Goal: Task Accomplishment & Management: Manage account settings

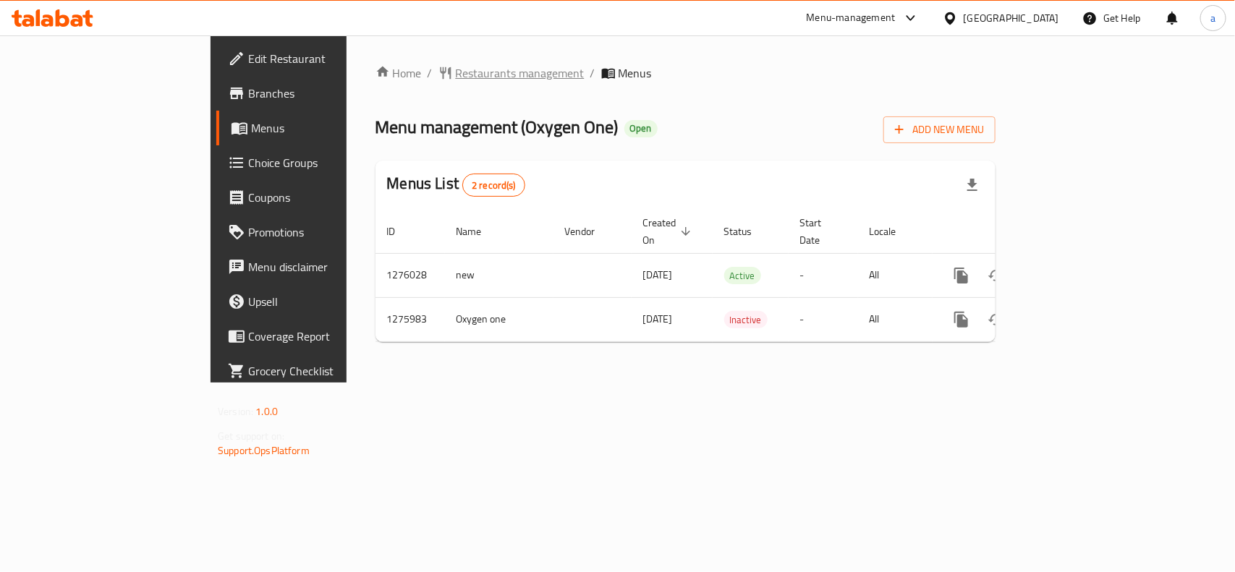
click at [456, 72] on span "Restaurants management" at bounding box center [520, 72] width 129 height 17
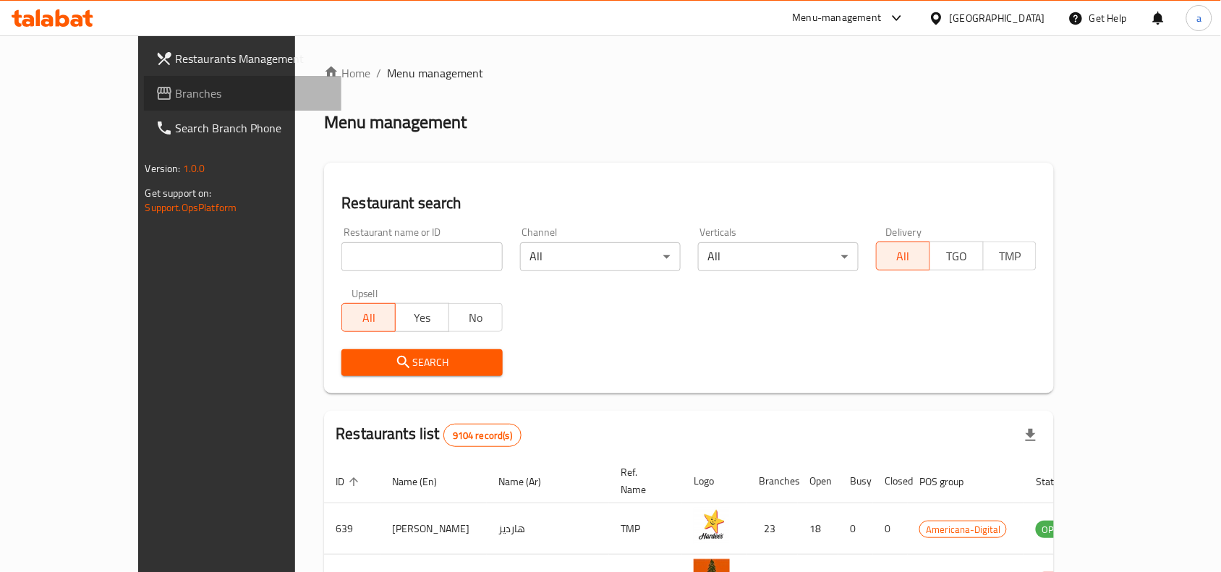
click at [176, 96] on span "Branches" at bounding box center [253, 93] width 155 height 17
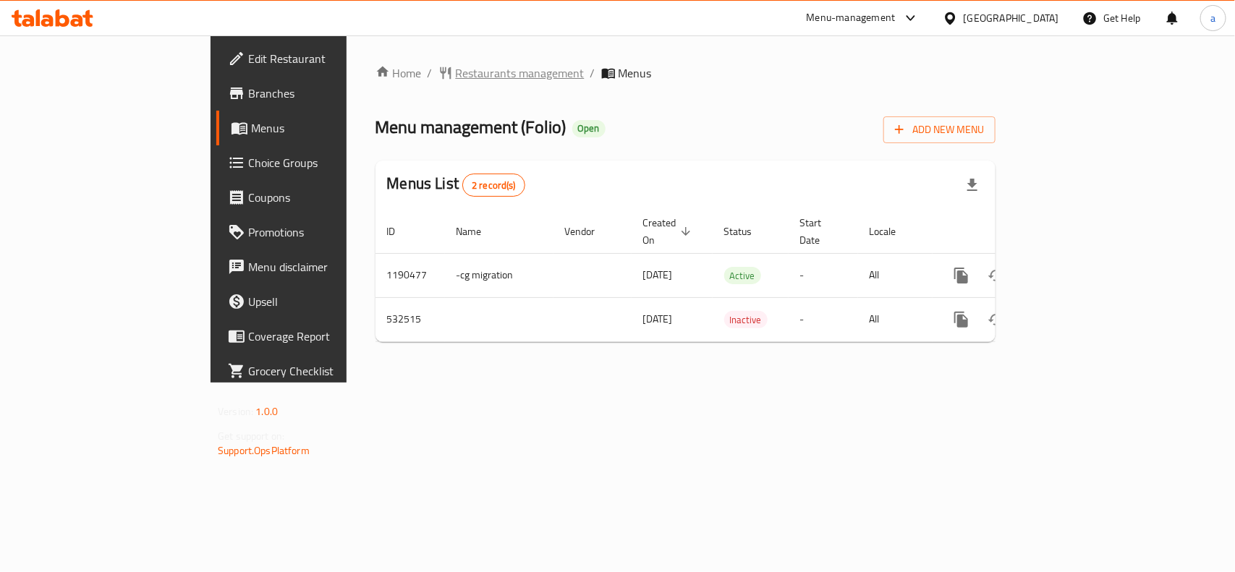
click at [456, 82] on span "Restaurants management" at bounding box center [520, 72] width 129 height 17
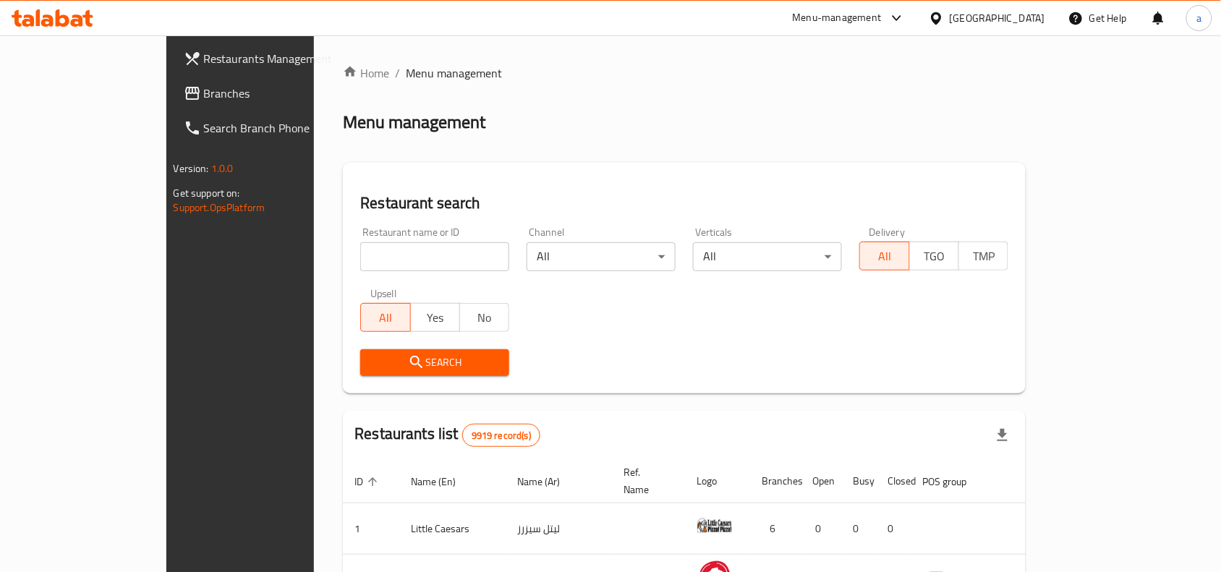
click at [204, 85] on span "Branches" at bounding box center [281, 93] width 155 height 17
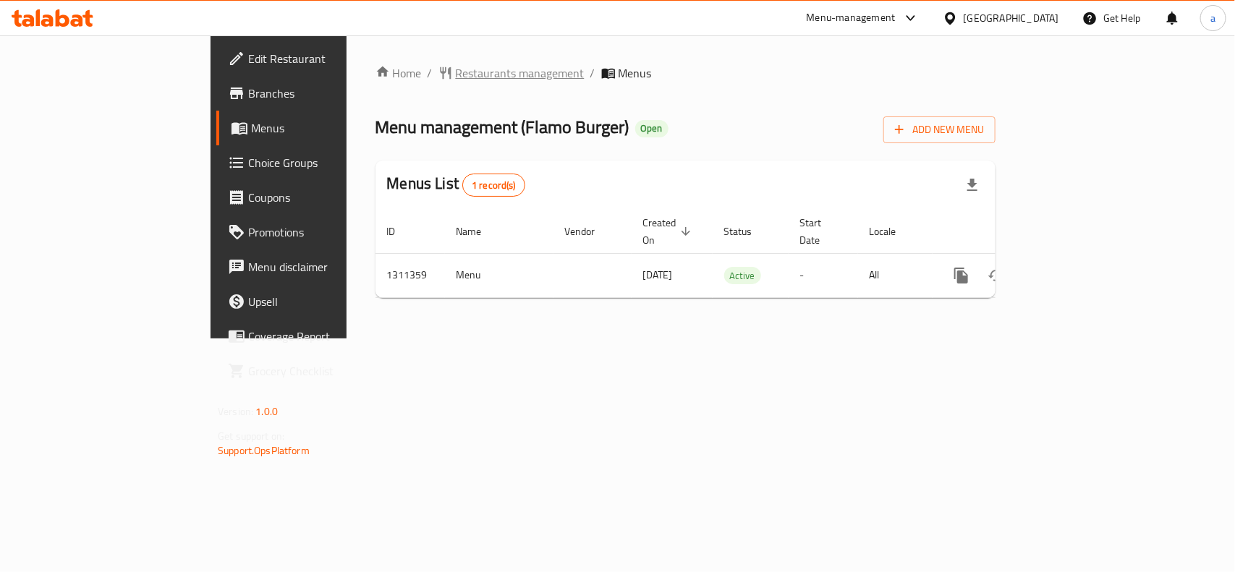
click at [456, 77] on span "Restaurants management" at bounding box center [520, 72] width 129 height 17
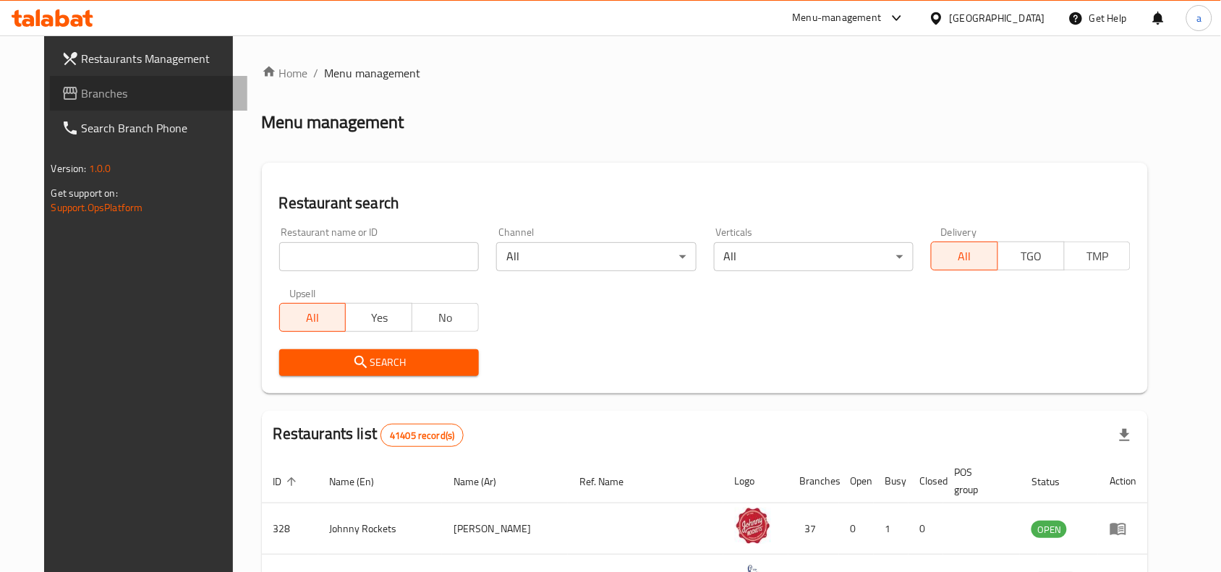
click at [99, 102] on link "Branches" at bounding box center [149, 93] width 198 height 35
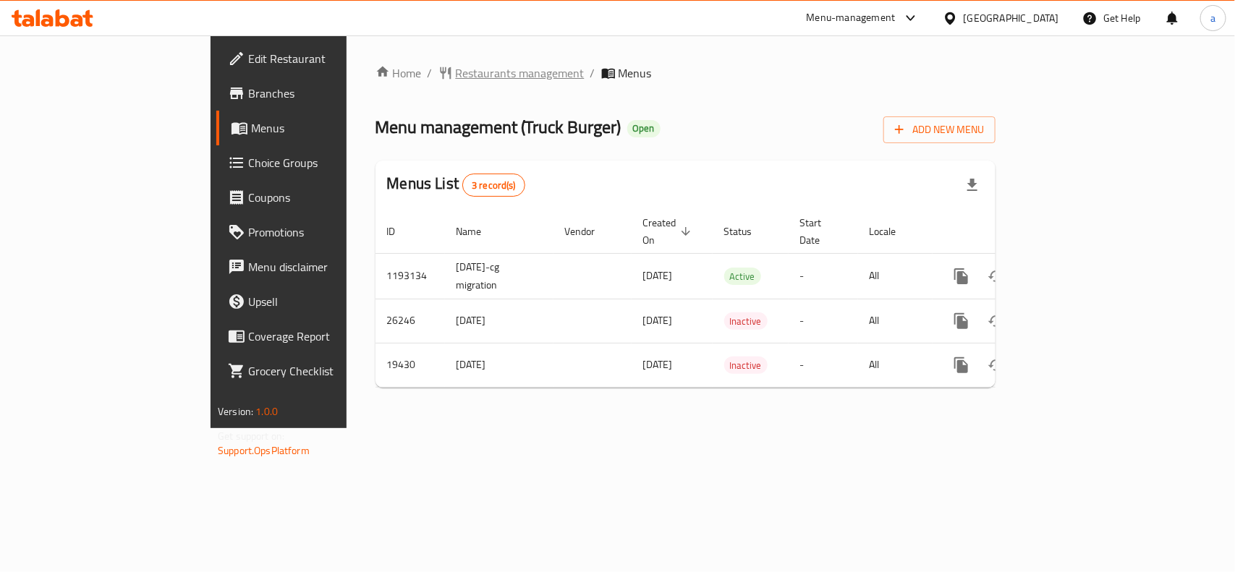
click at [456, 70] on span "Restaurants management" at bounding box center [520, 72] width 129 height 17
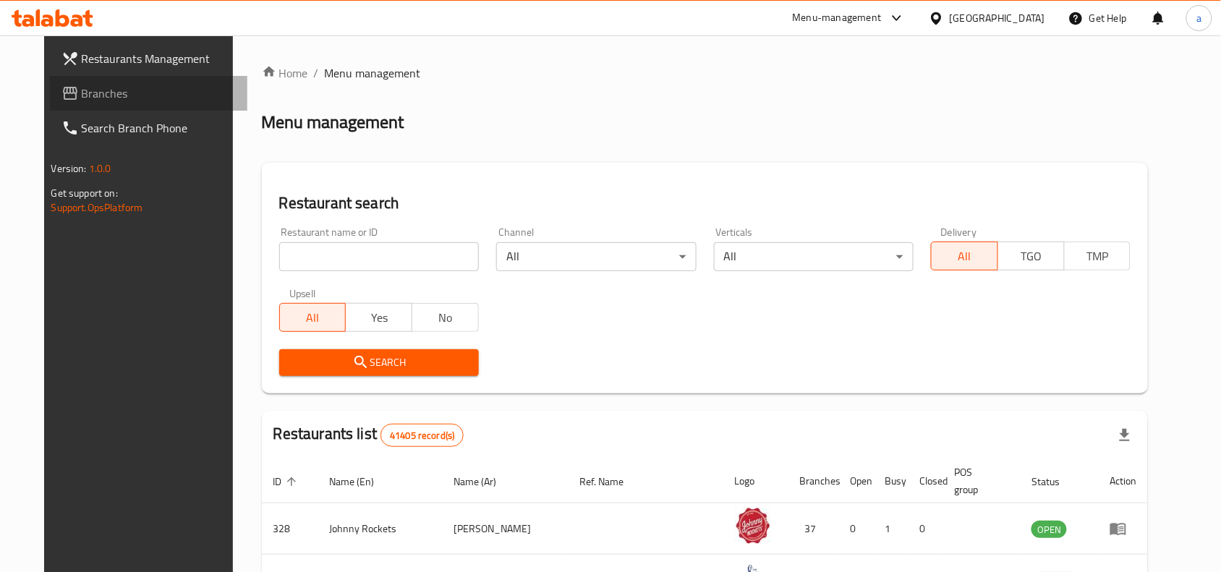
click at [107, 94] on span "Branches" at bounding box center [159, 93] width 155 height 17
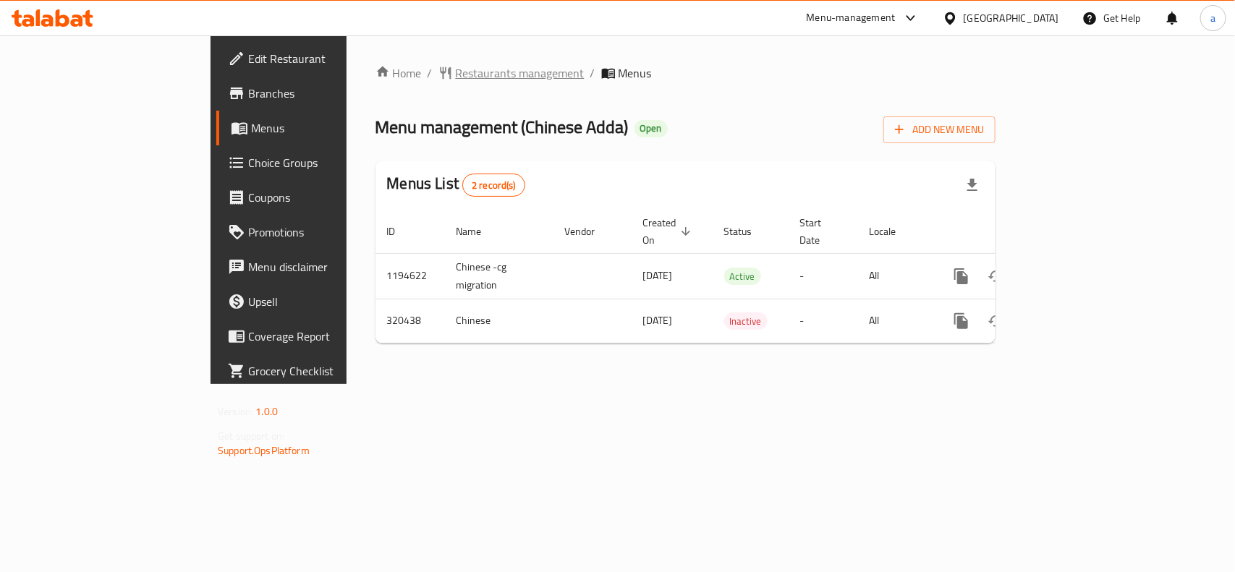
click at [456, 69] on span "Restaurants management" at bounding box center [520, 72] width 129 height 17
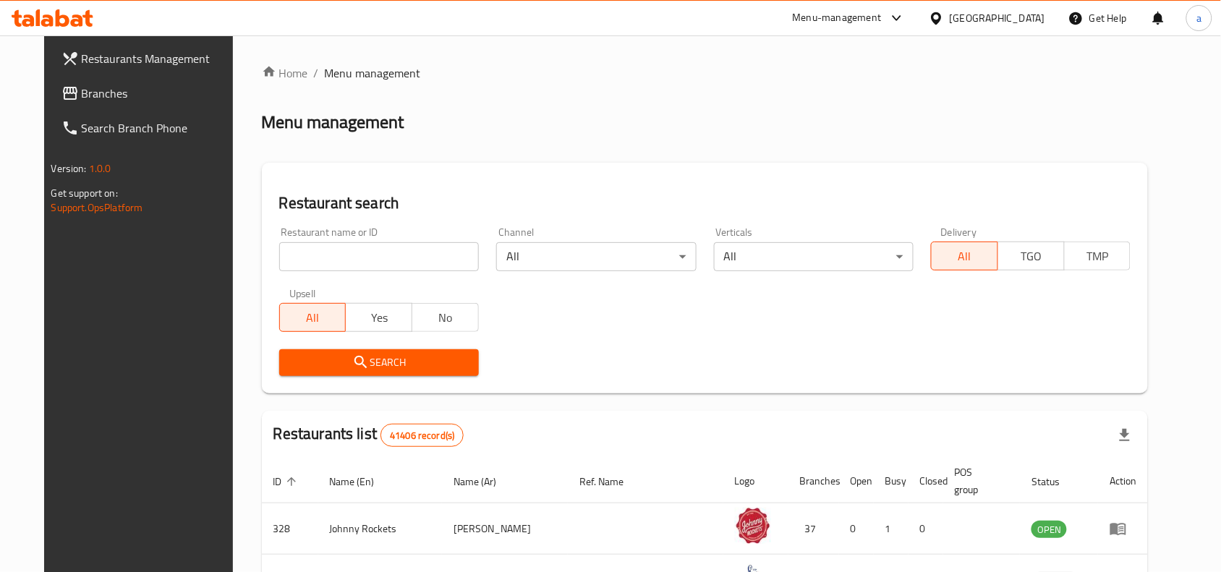
click at [105, 89] on span "Branches" at bounding box center [159, 93] width 155 height 17
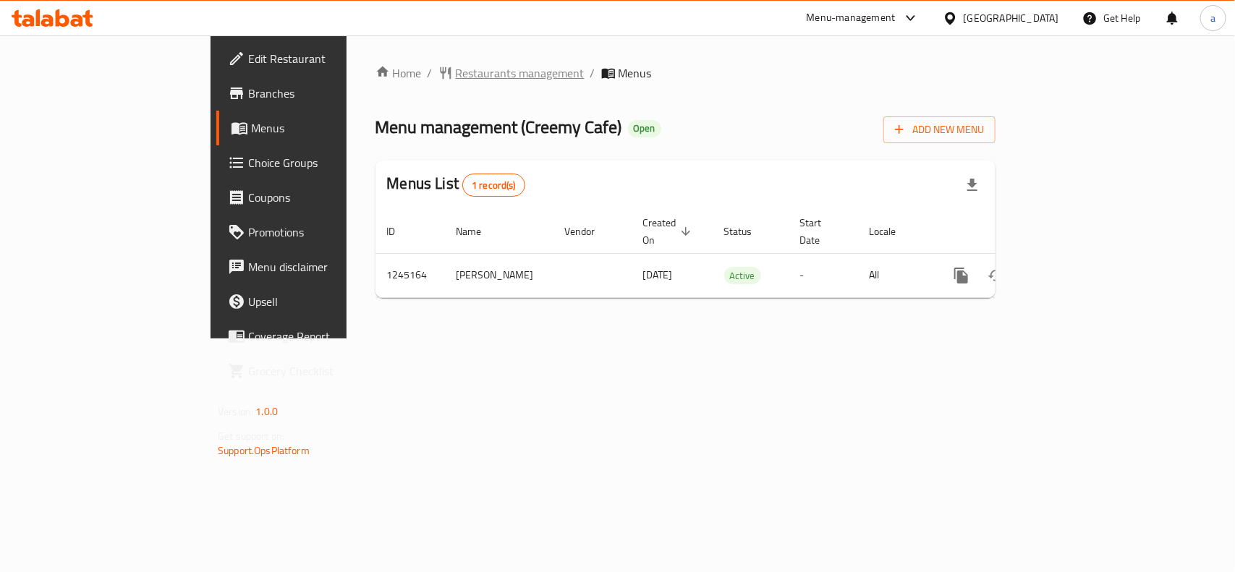
click at [456, 69] on span "Restaurants management" at bounding box center [520, 72] width 129 height 17
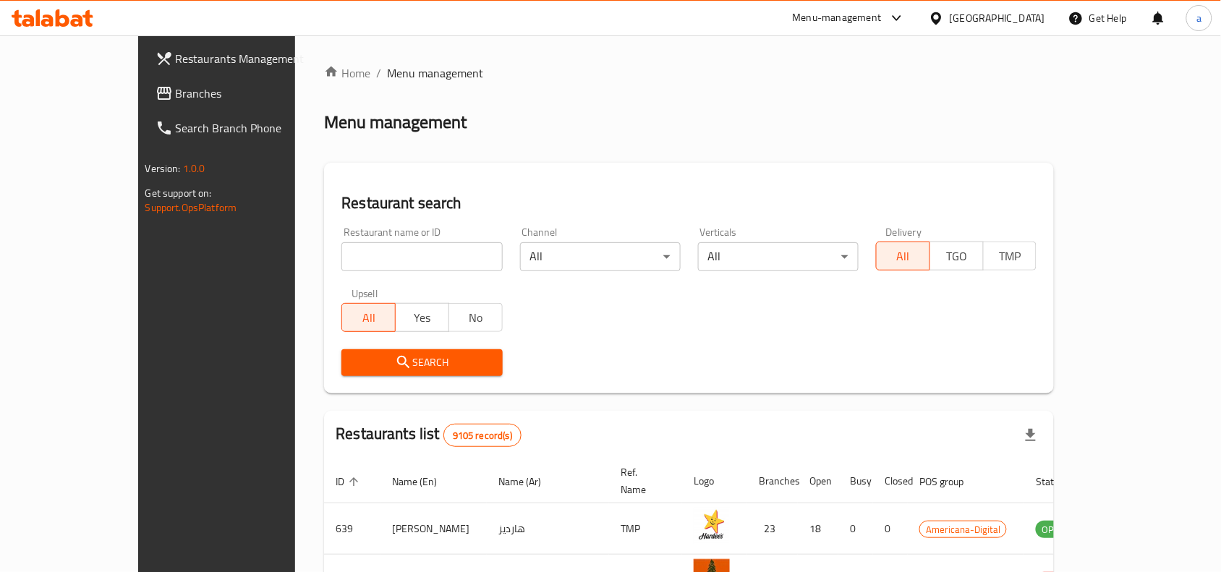
click at [176, 99] on span "Branches" at bounding box center [253, 93] width 155 height 17
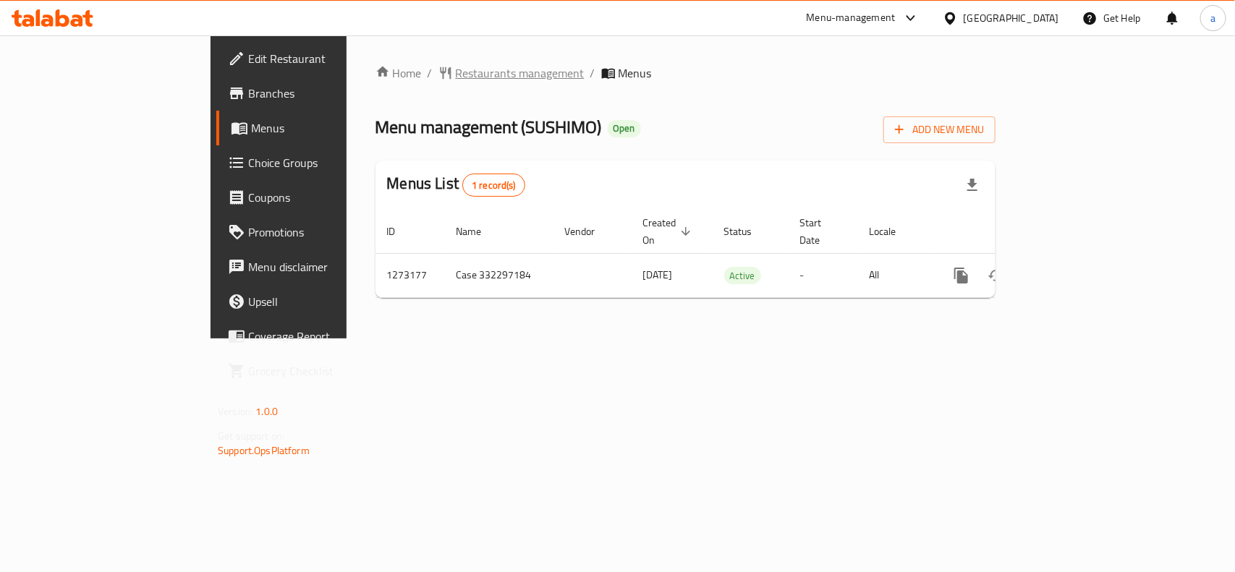
click at [456, 78] on span "Restaurants management" at bounding box center [520, 72] width 129 height 17
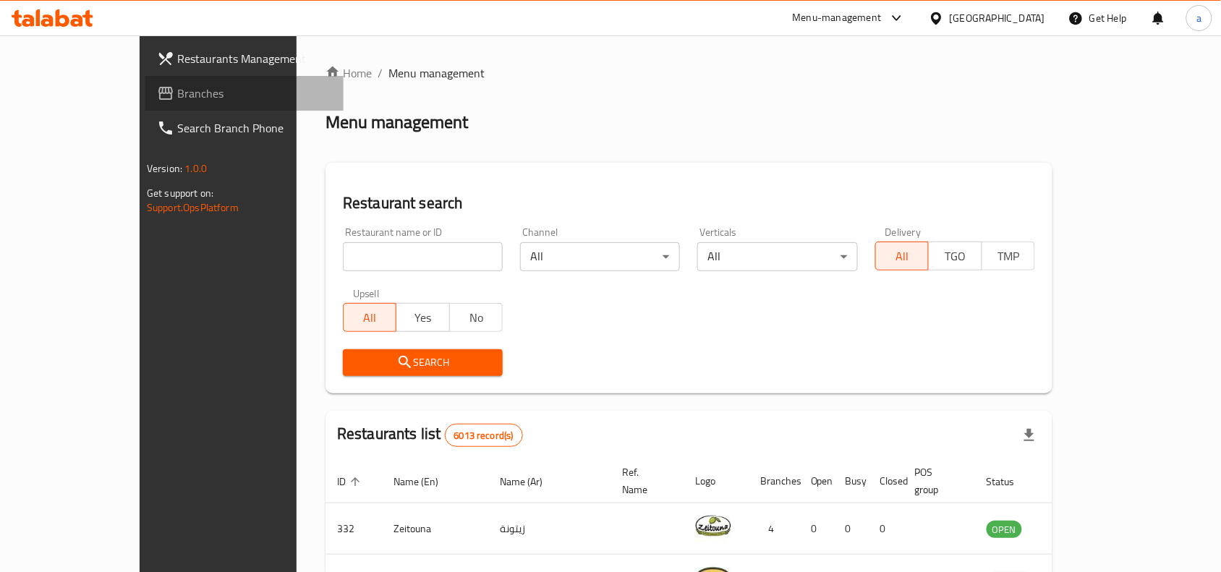
click at [145, 82] on link "Branches" at bounding box center [244, 93] width 198 height 35
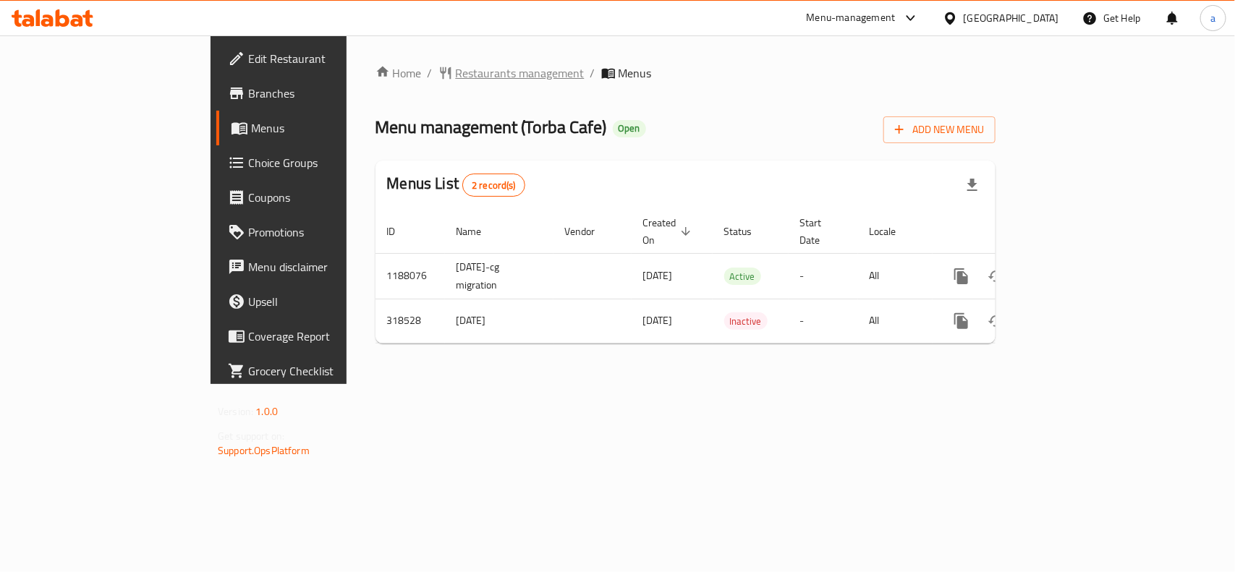
click at [456, 73] on span "Restaurants management" at bounding box center [520, 72] width 129 height 17
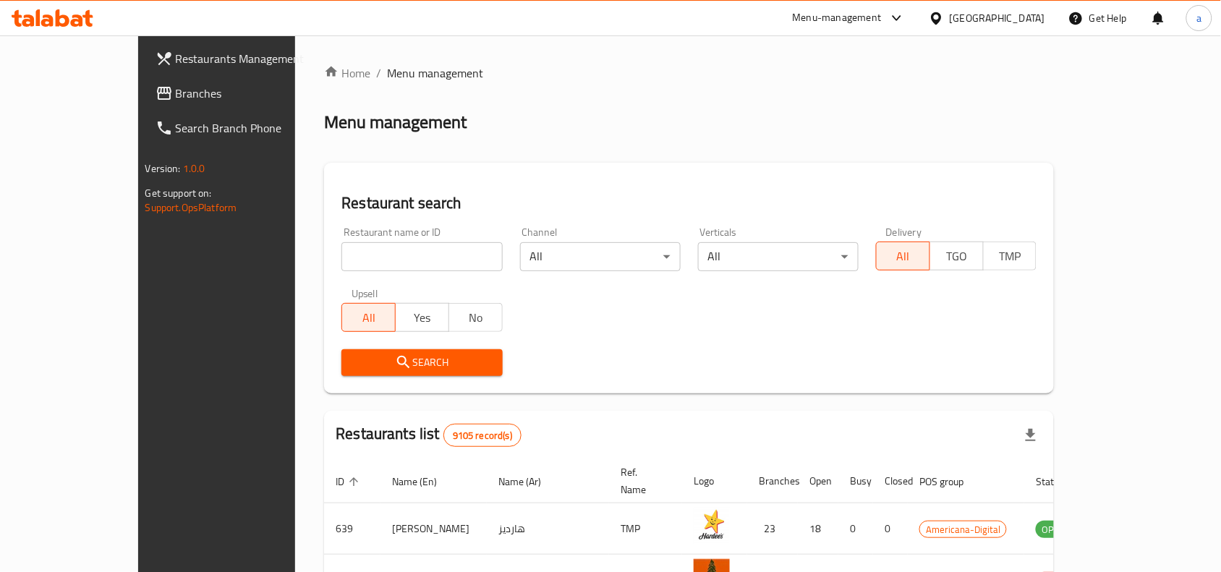
drag, startPoint x: 106, startPoint y: 103, endPoint x: 93, endPoint y: 106, distance: 14.2
click at [144, 103] on link "Branches" at bounding box center [243, 93] width 198 height 35
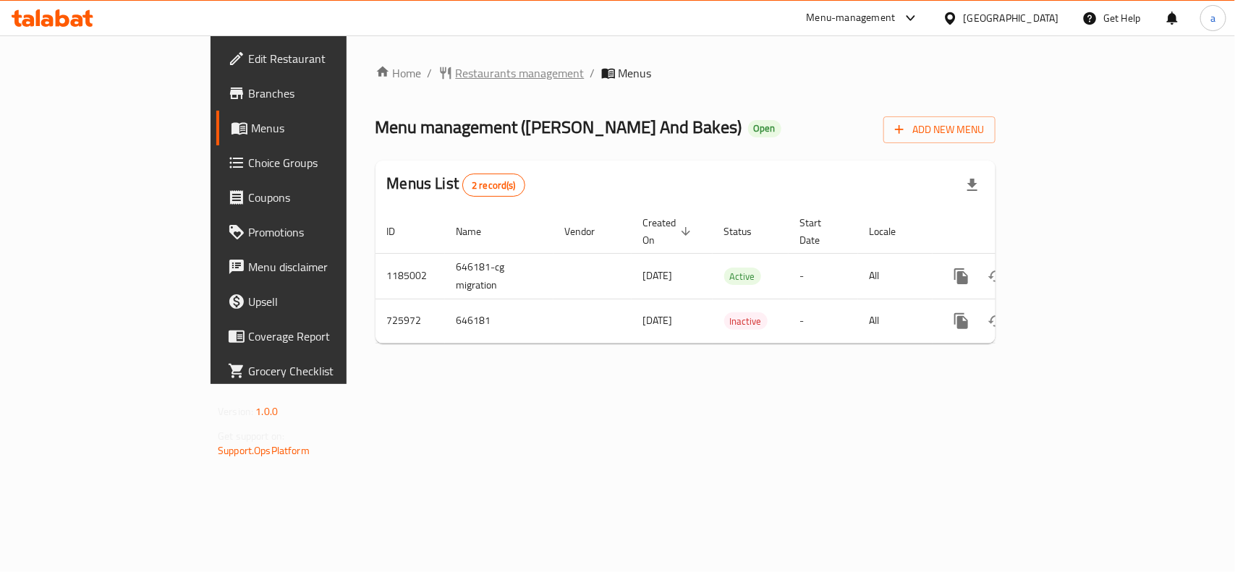
click at [456, 69] on span "Restaurants management" at bounding box center [520, 72] width 129 height 17
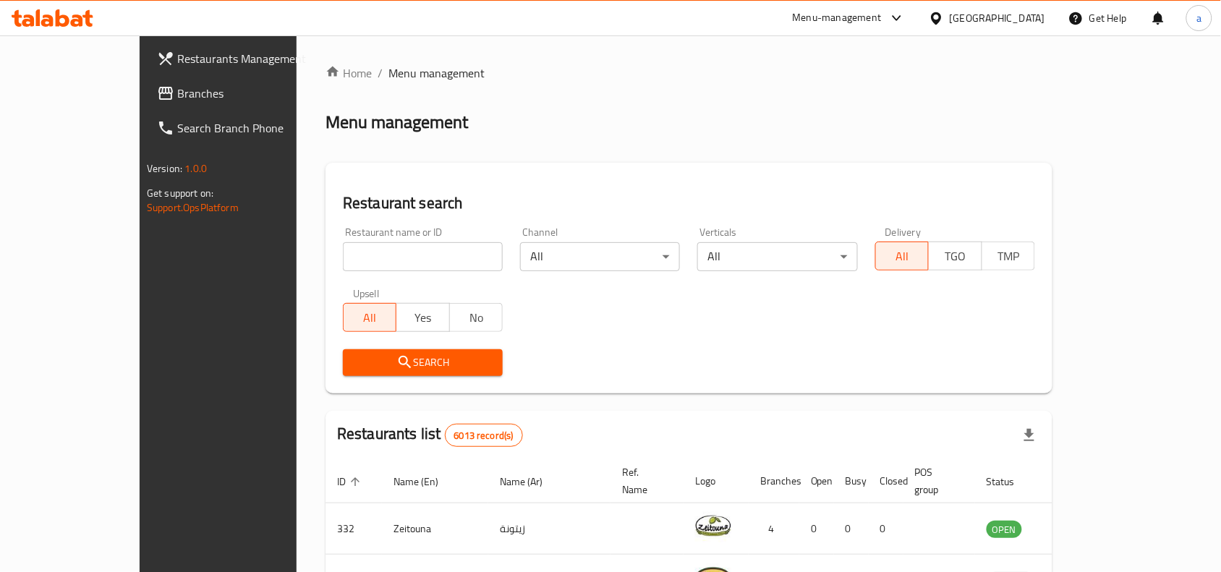
click at [177, 90] on span "Branches" at bounding box center [254, 93] width 155 height 17
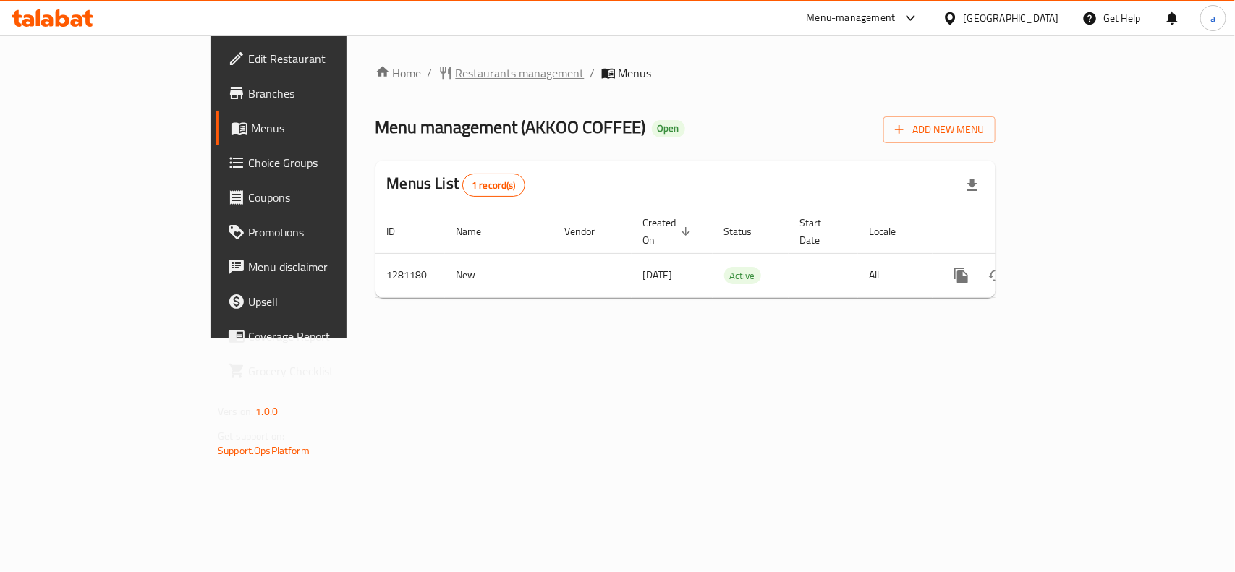
click at [456, 71] on span "Restaurants management" at bounding box center [520, 72] width 129 height 17
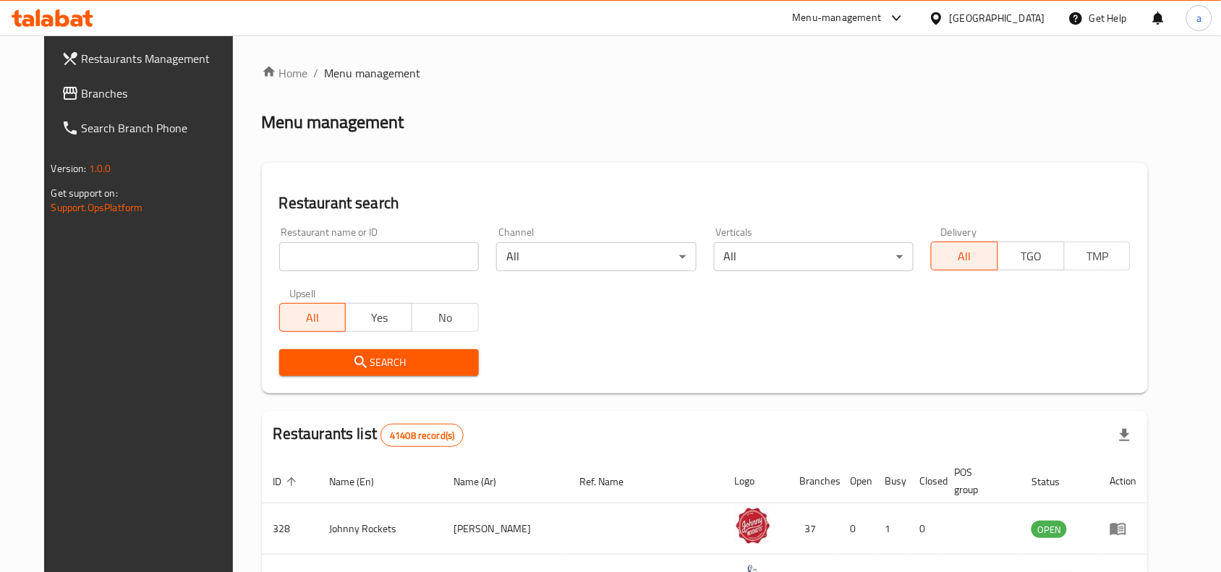
click at [82, 95] on span "Branches" at bounding box center [159, 93] width 155 height 17
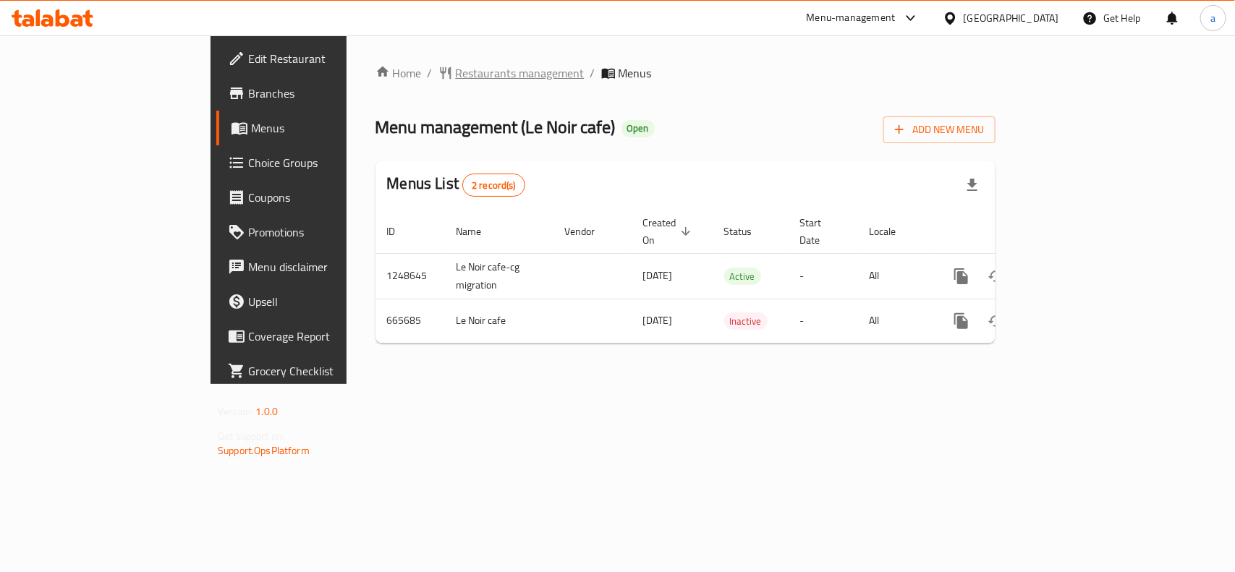
click at [456, 69] on span "Restaurants management" at bounding box center [520, 72] width 129 height 17
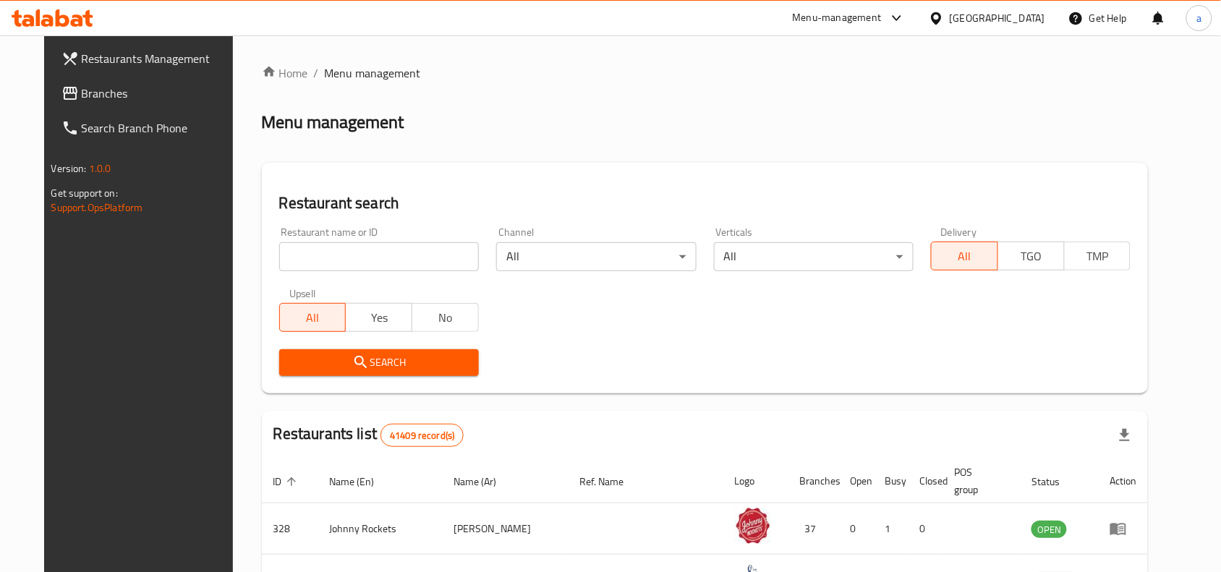
click at [128, 98] on span "Branches" at bounding box center [159, 93] width 155 height 17
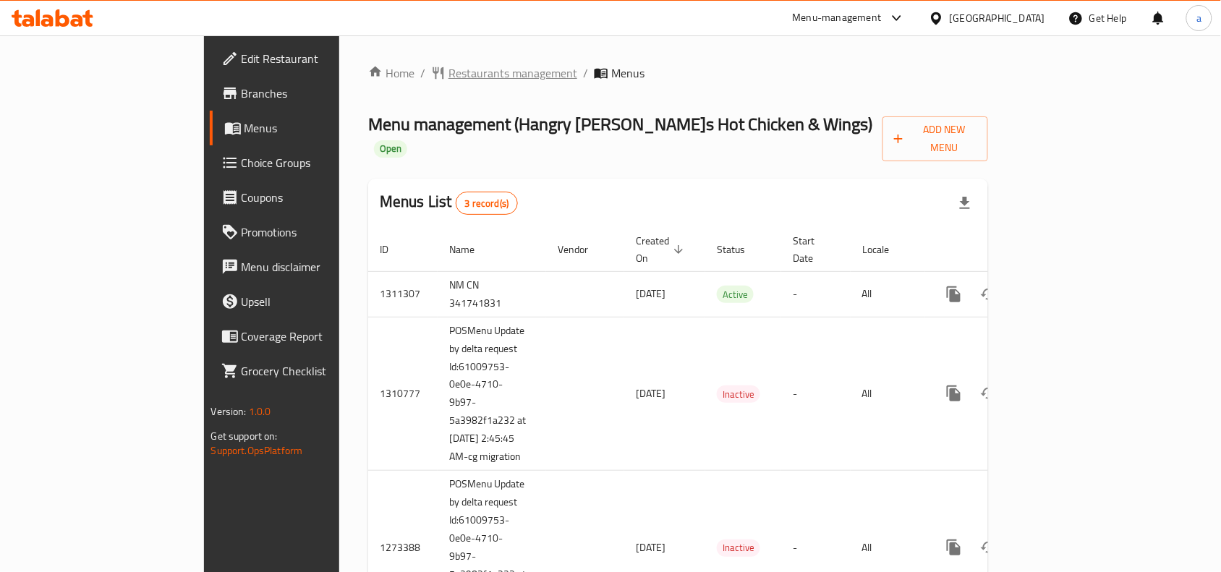
click at [448, 69] on span "Restaurants management" at bounding box center [512, 72] width 129 height 17
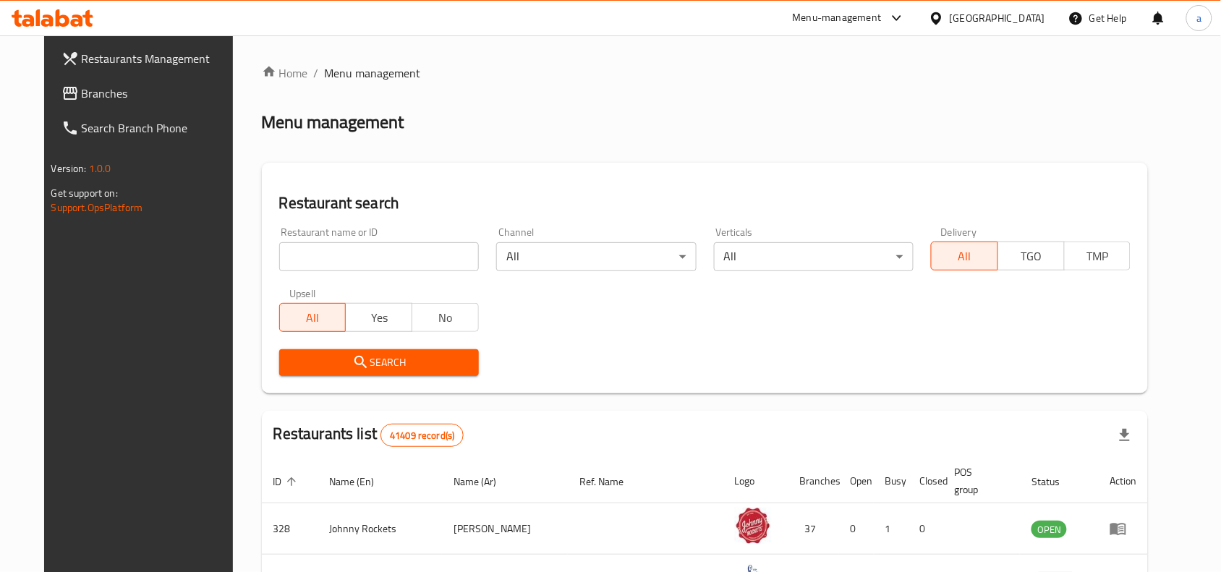
click at [380, 250] on input "search" at bounding box center [379, 256] width 200 height 29
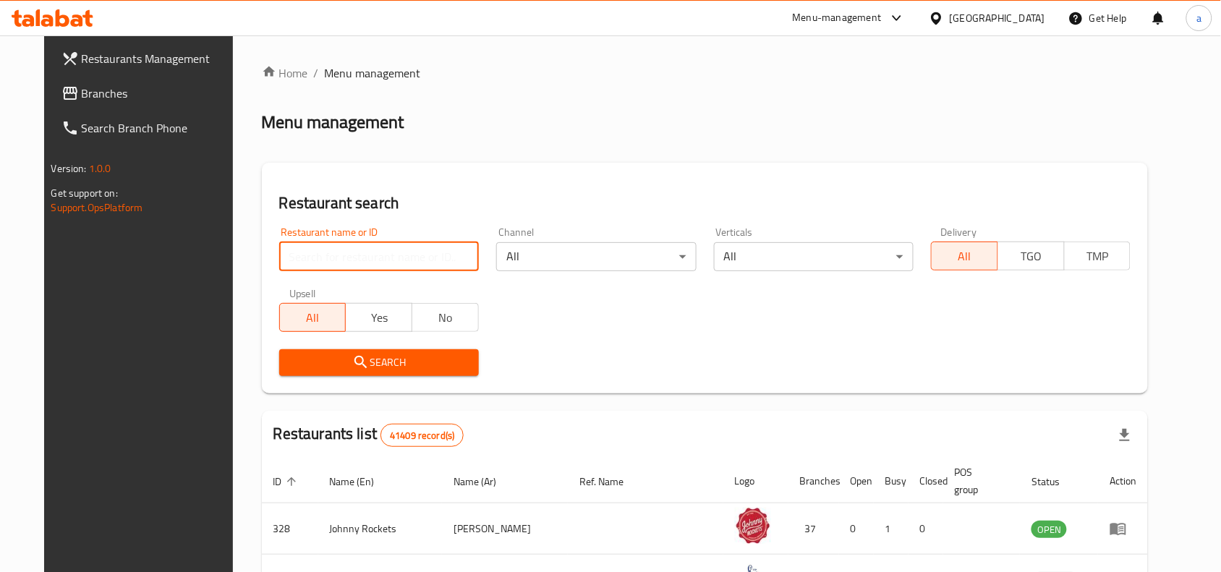
paste input "665609"
type input "665609"
click button "Search" at bounding box center [379, 362] width 200 height 27
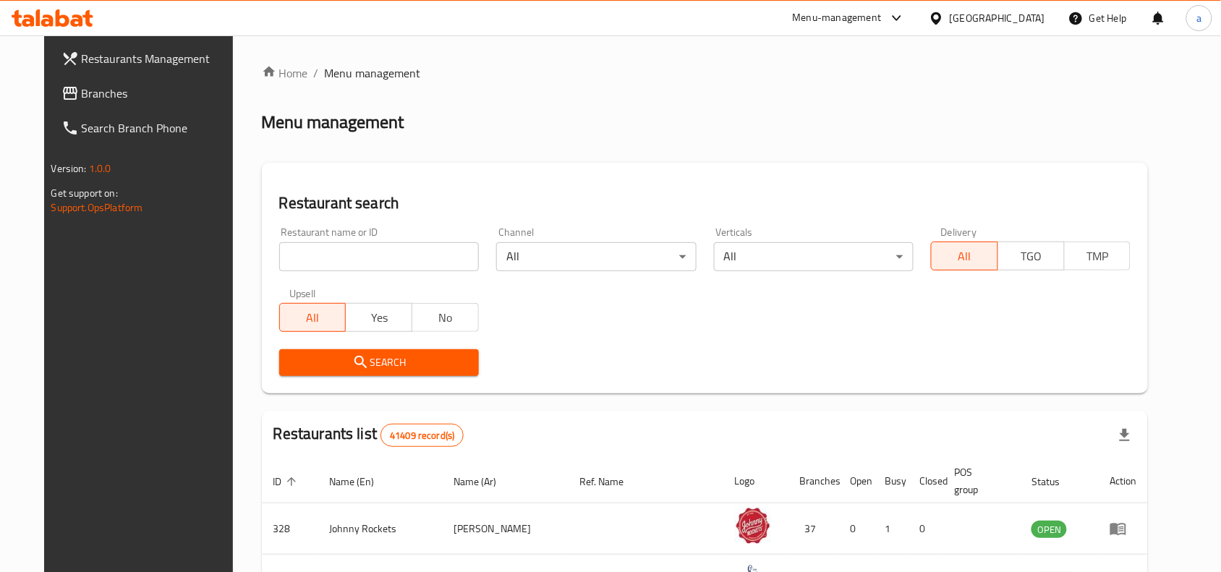
drag, startPoint x: 101, startPoint y: 90, endPoint x: 96, endPoint y: 107, distance: 17.4
click at [101, 90] on span "Branches" at bounding box center [159, 93] width 155 height 17
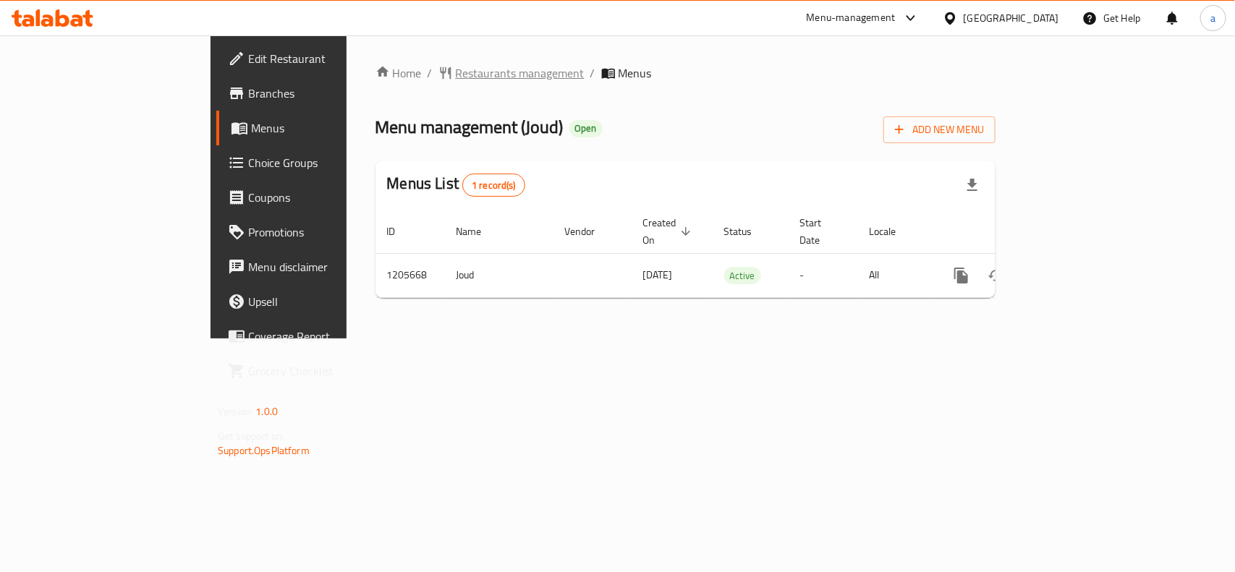
click at [456, 76] on span "Restaurants management" at bounding box center [520, 72] width 129 height 17
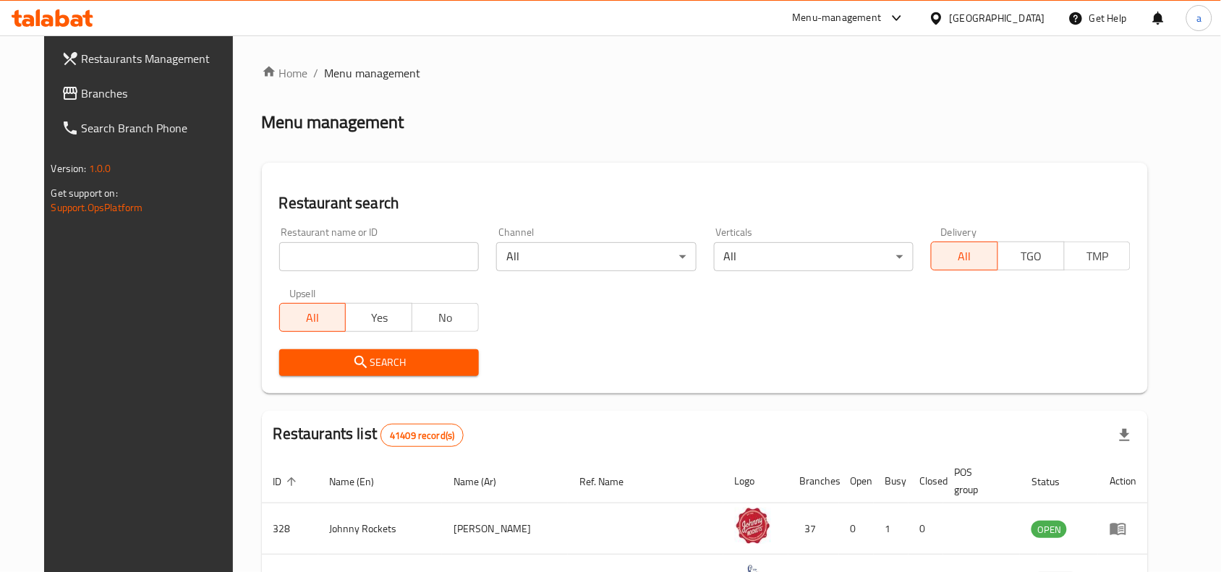
click at [82, 95] on span "Branches" at bounding box center [159, 93] width 155 height 17
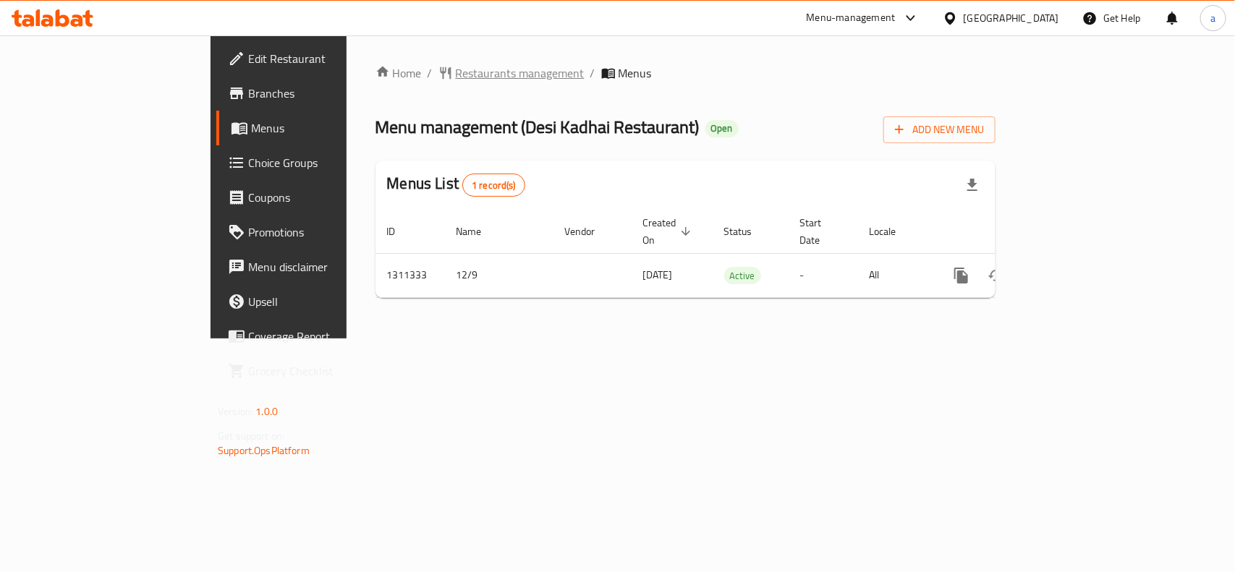
click at [456, 78] on span "Restaurants management" at bounding box center [520, 72] width 129 height 17
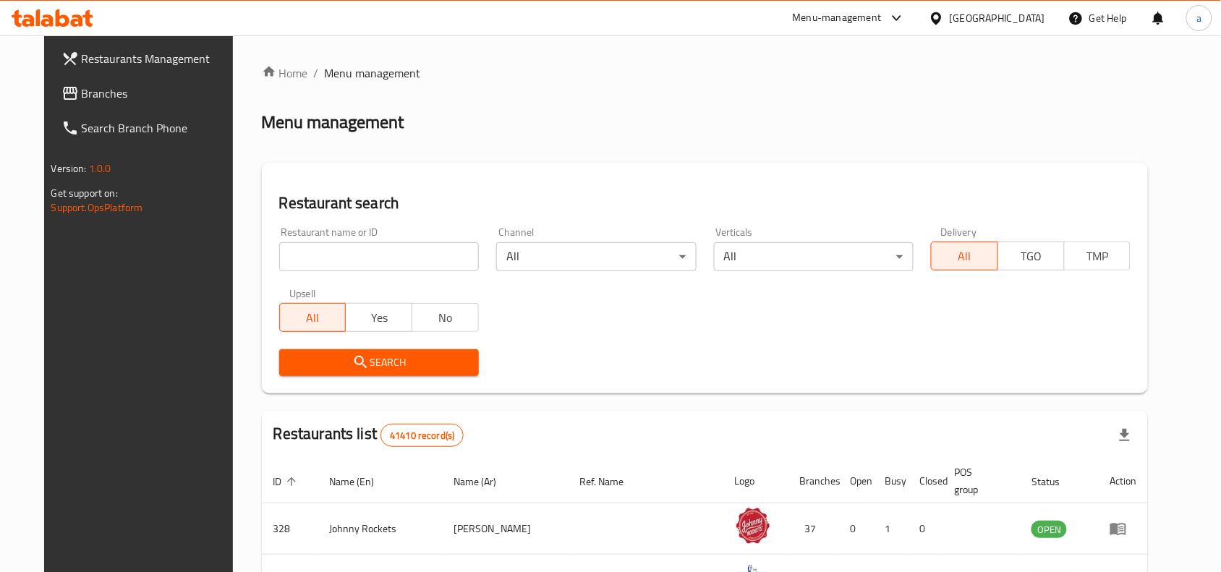
click at [91, 95] on span "Branches" at bounding box center [159, 93] width 155 height 17
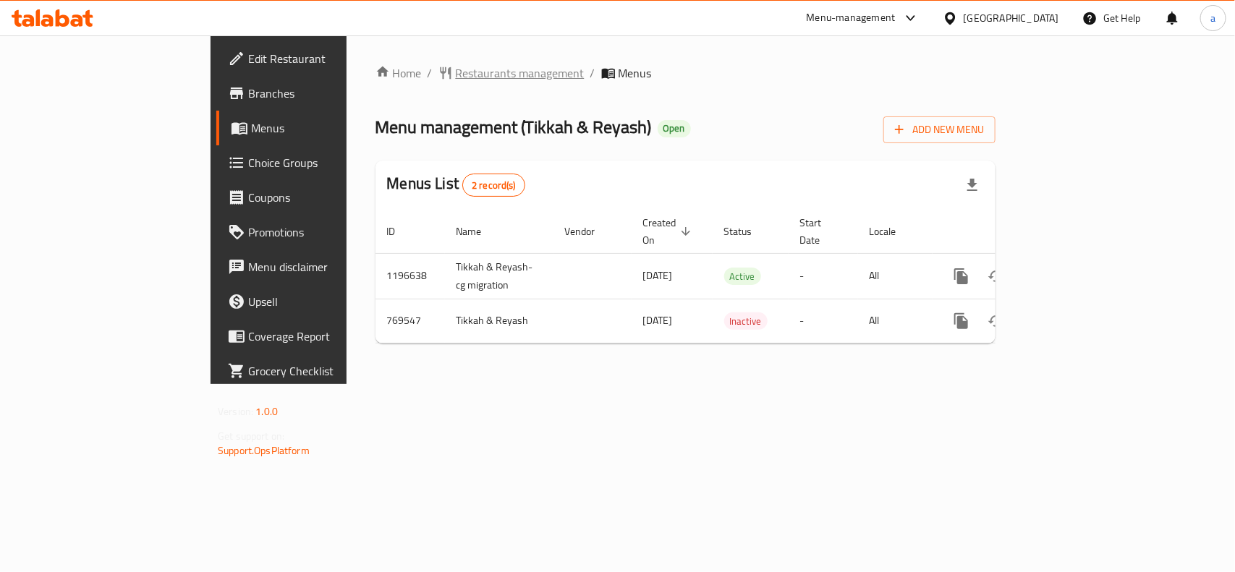
click at [456, 80] on span "Restaurants management" at bounding box center [520, 72] width 129 height 17
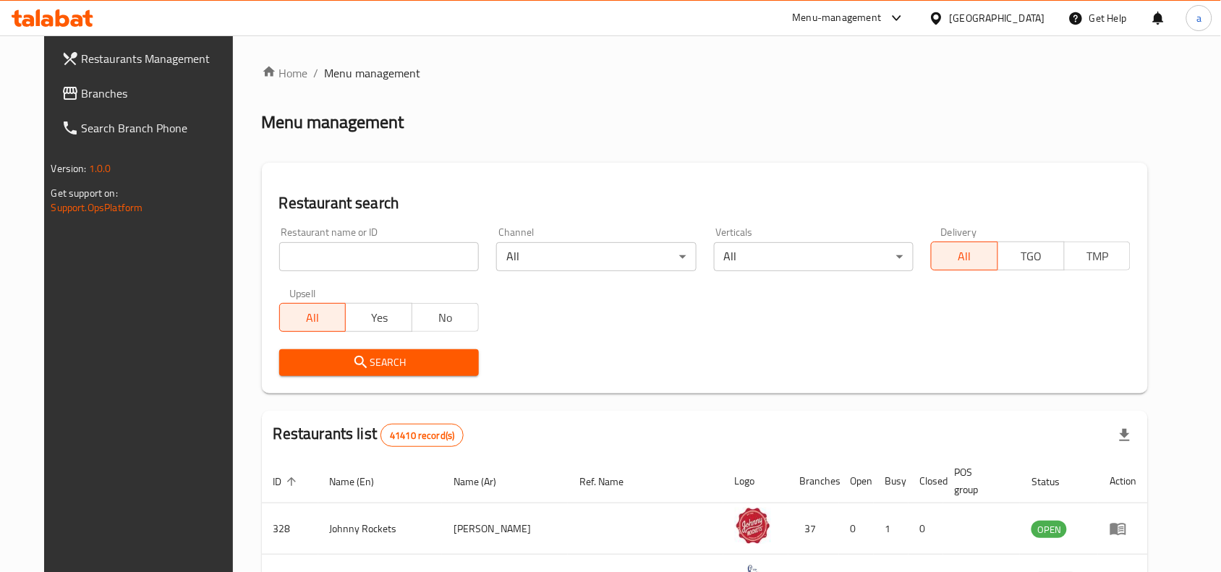
click at [87, 93] on span "Branches" at bounding box center [159, 93] width 155 height 17
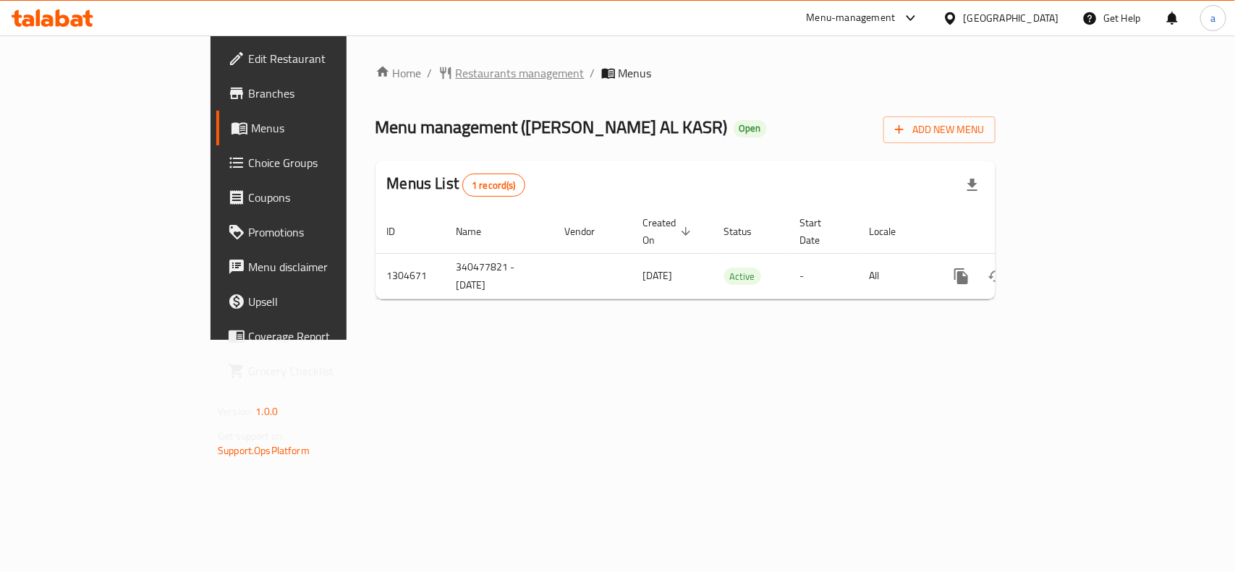
click at [456, 74] on span "Restaurants management" at bounding box center [520, 72] width 129 height 17
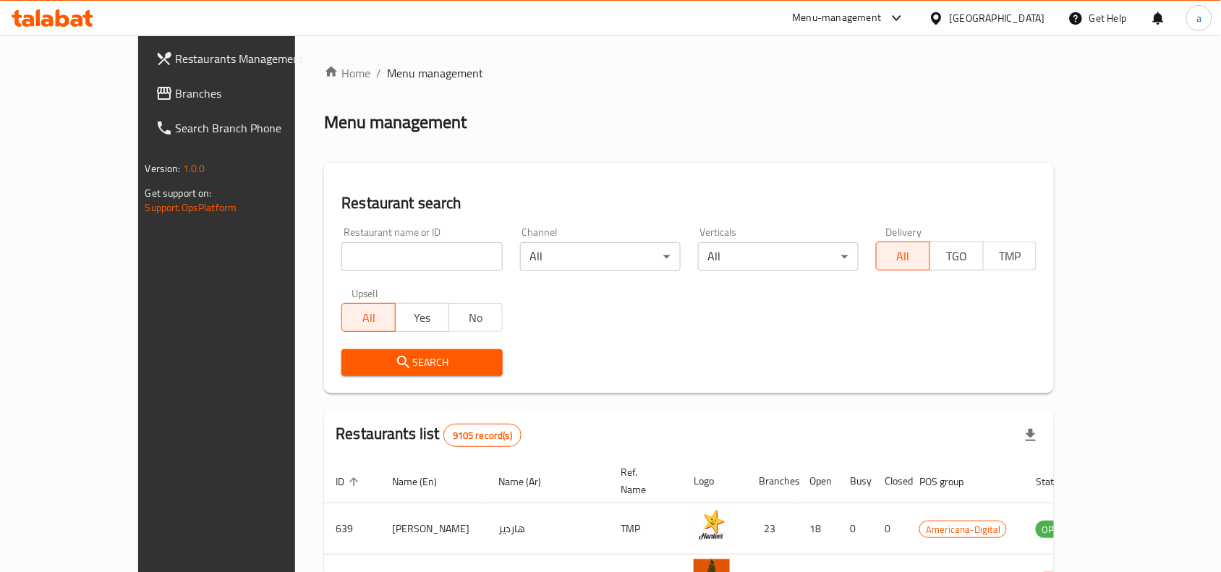
click at [176, 99] on span "Branches" at bounding box center [253, 93] width 155 height 17
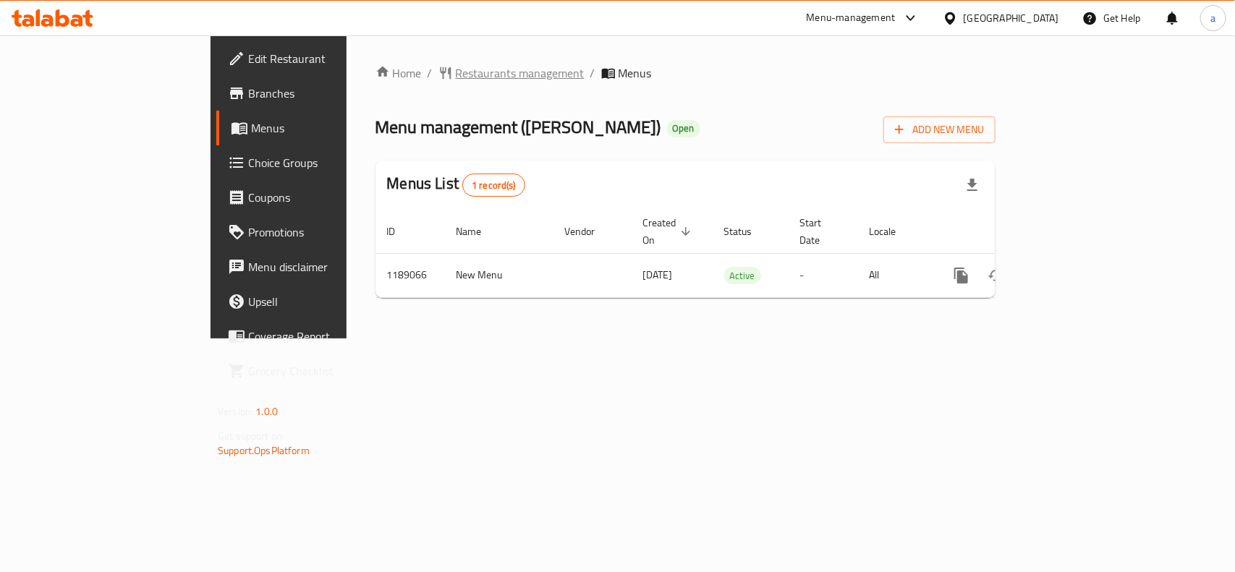
click at [456, 80] on span "Restaurants management" at bounding box center [520, 72] width 129 height 17
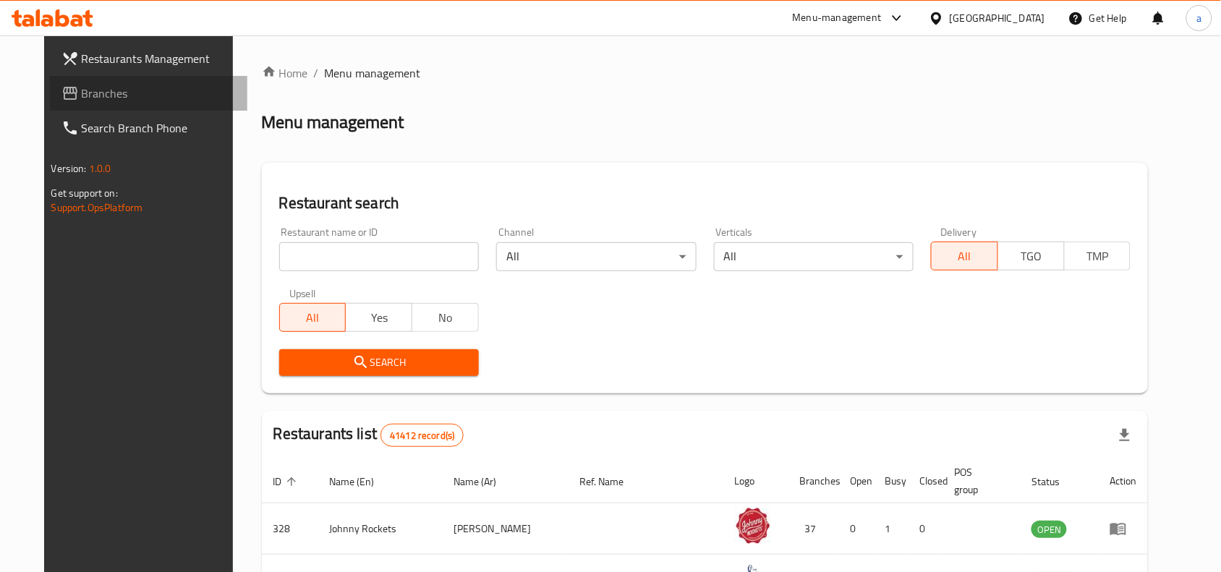
click at [98, 106] on link "Branches" at bounding box center [149, 93] width 198 height 35
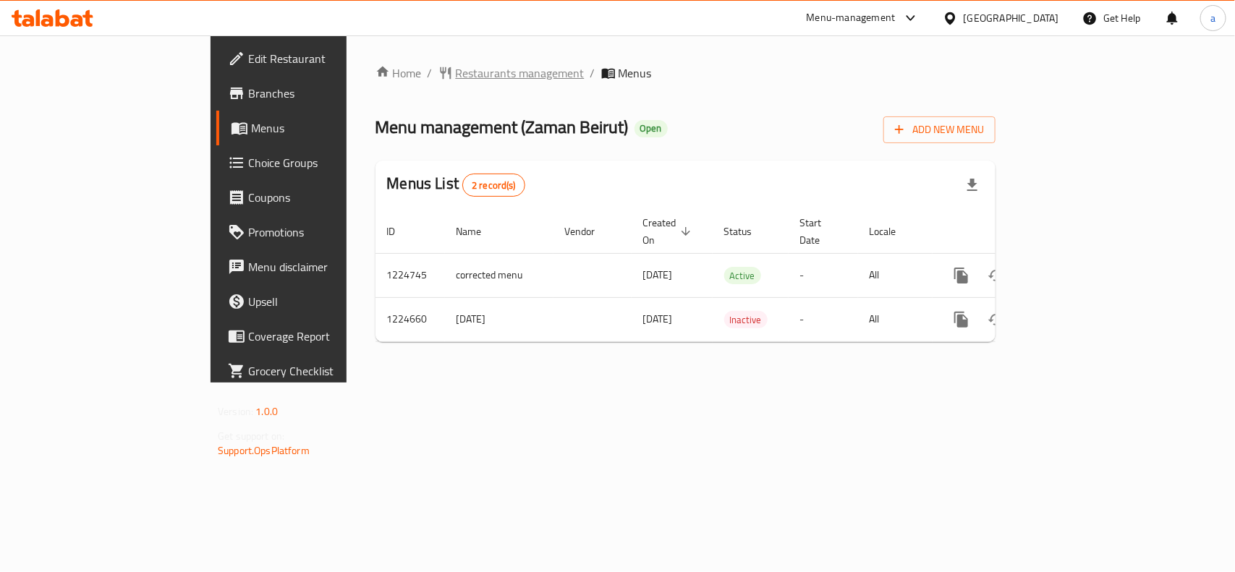
click at [456, 81] on span "Restaurants management" at bounding box center [520, 72] width 129 height 17
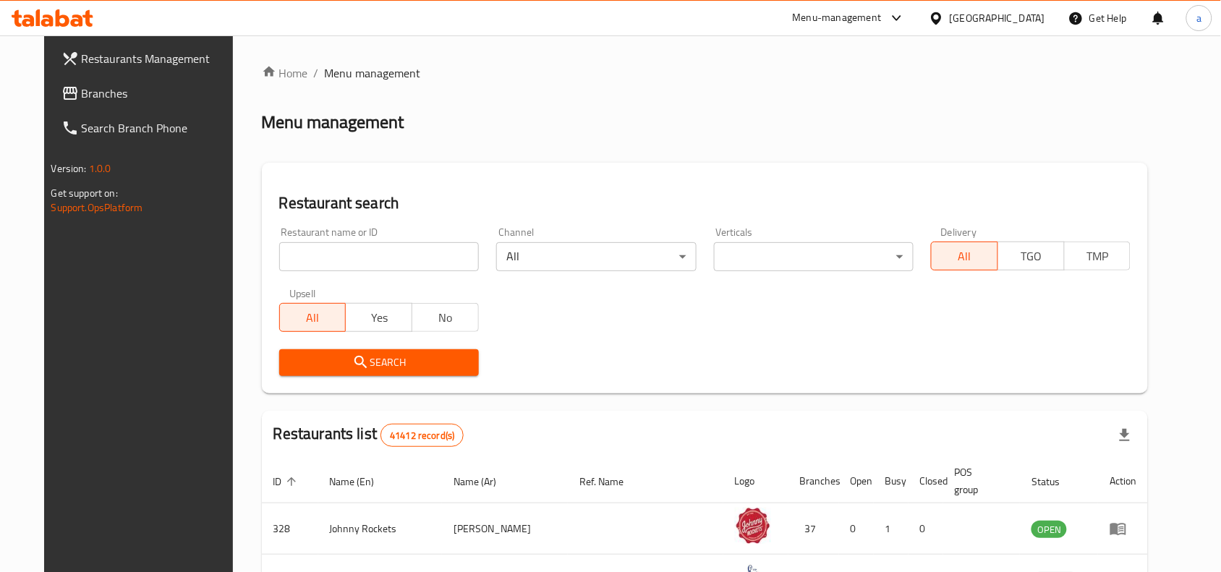
click at [82, 93] on span "Branches" at bounding box center [159, 93] width 155 height 17
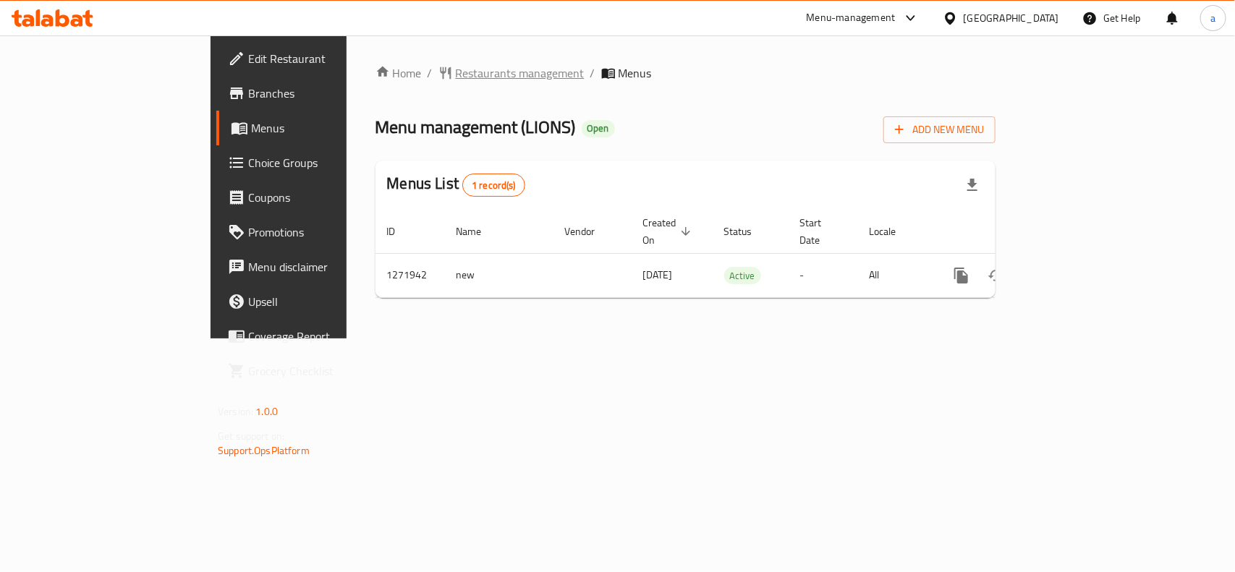
click at [456, 77] on span "Restaurants management" at bounding box center [520, 72] width 129 height 17
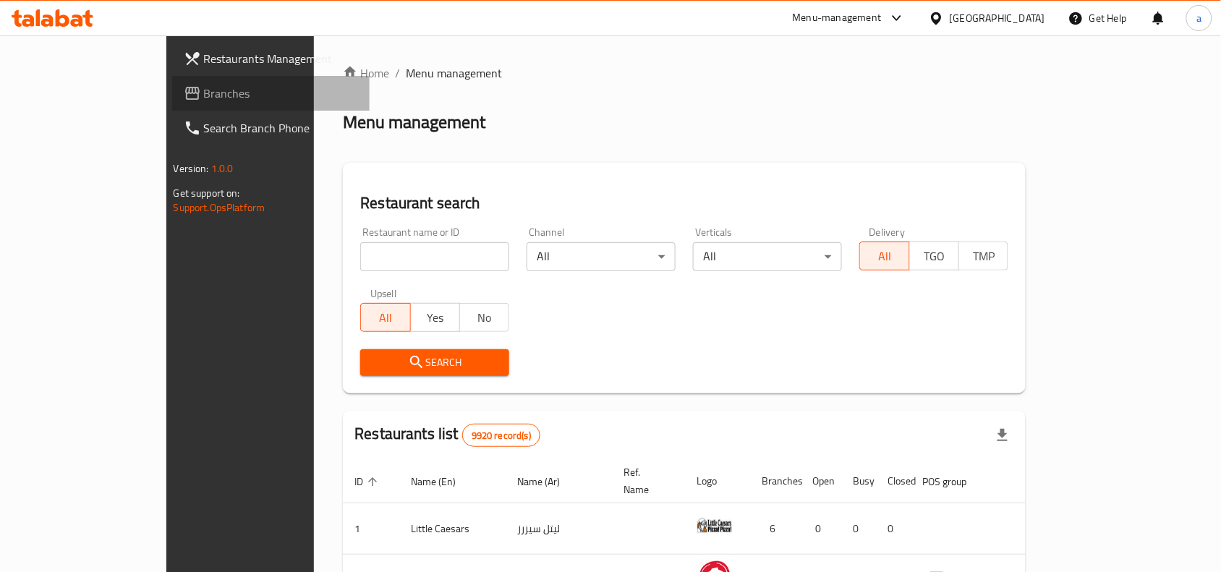
click at [204, 94] on span "Branches" at bounding box center [281, 93] width 155 height 17
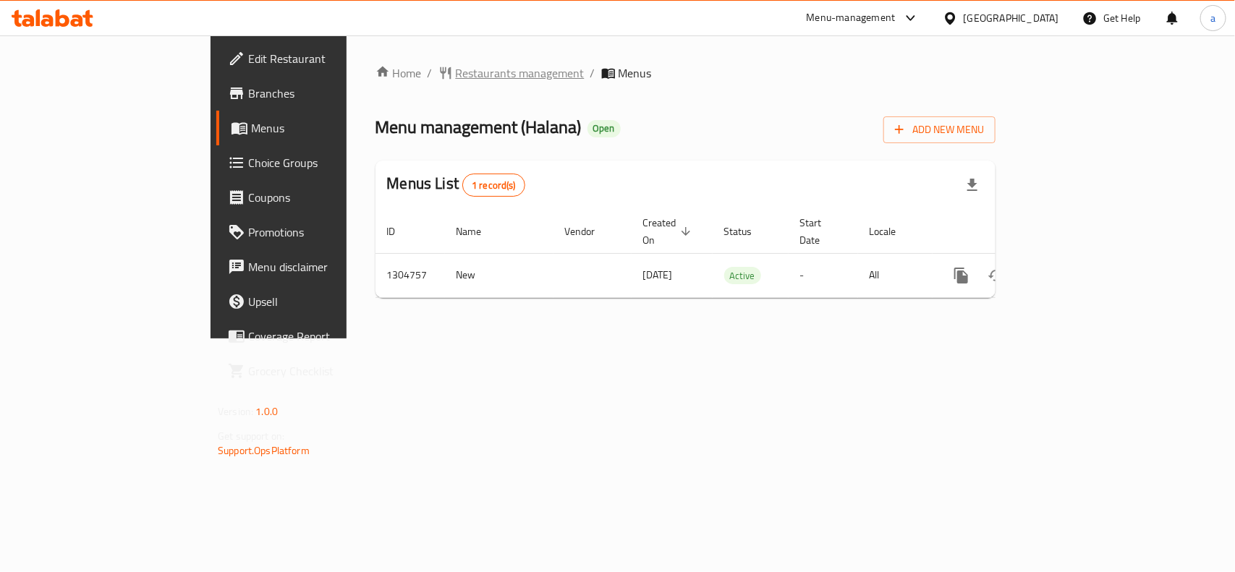
click at [456, 76] on span "Restaurants management" at bounding box center [520, 72] width 129 height 17
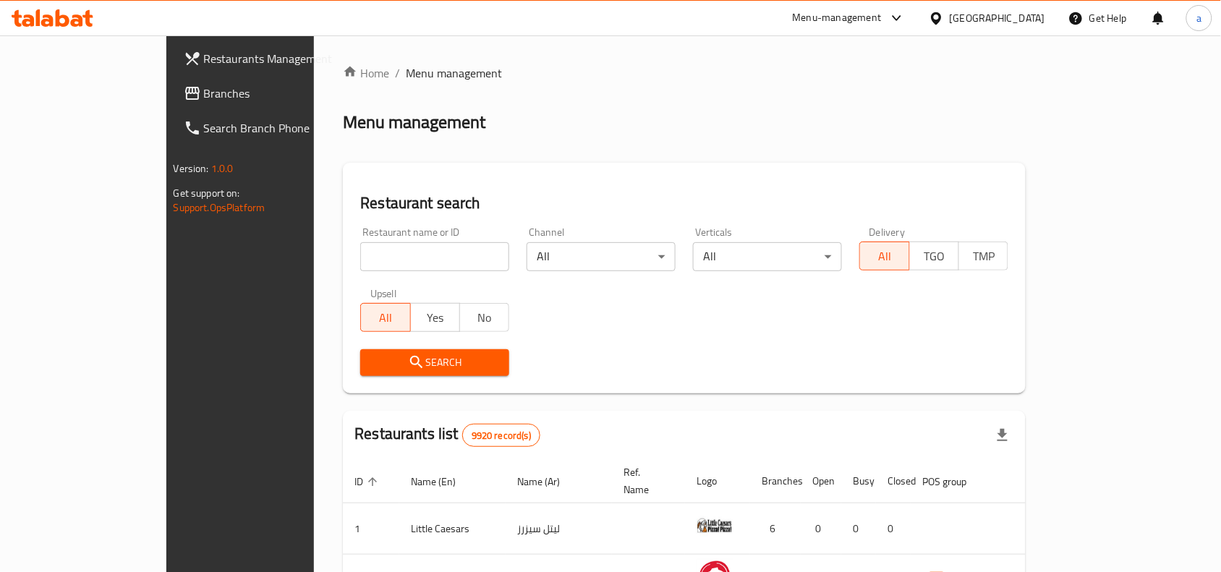
click at [204, 96] on span "Branches" at bounding box center [281, 93] width 155 height 17
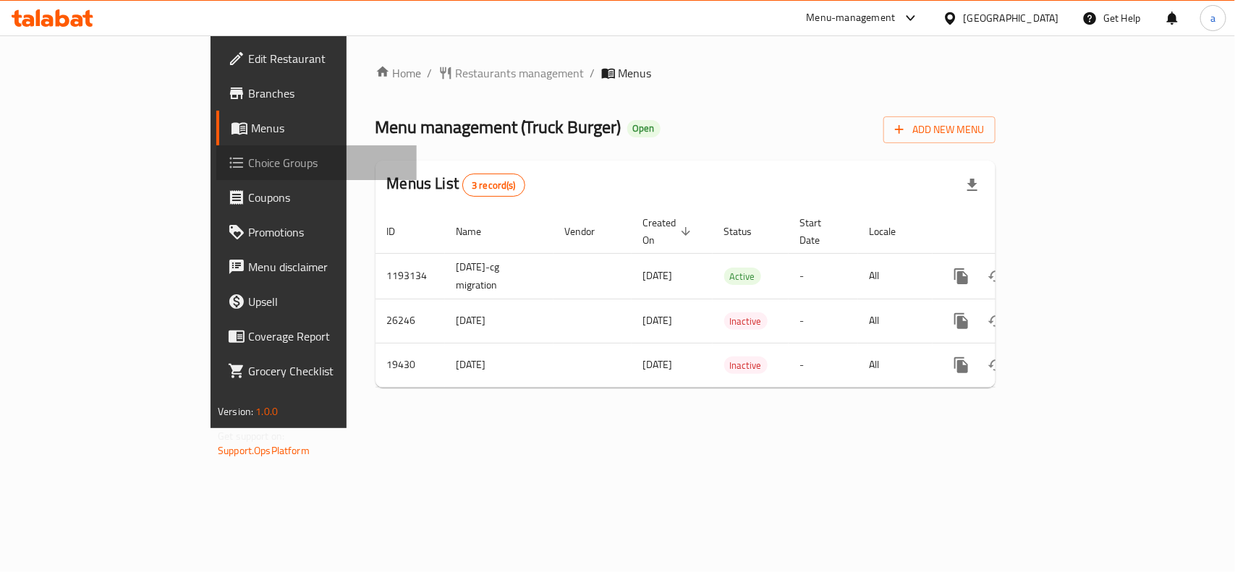
click at [248, 170] on span "Choice Groups" at bounding box center [326, 162] width 157 height 17
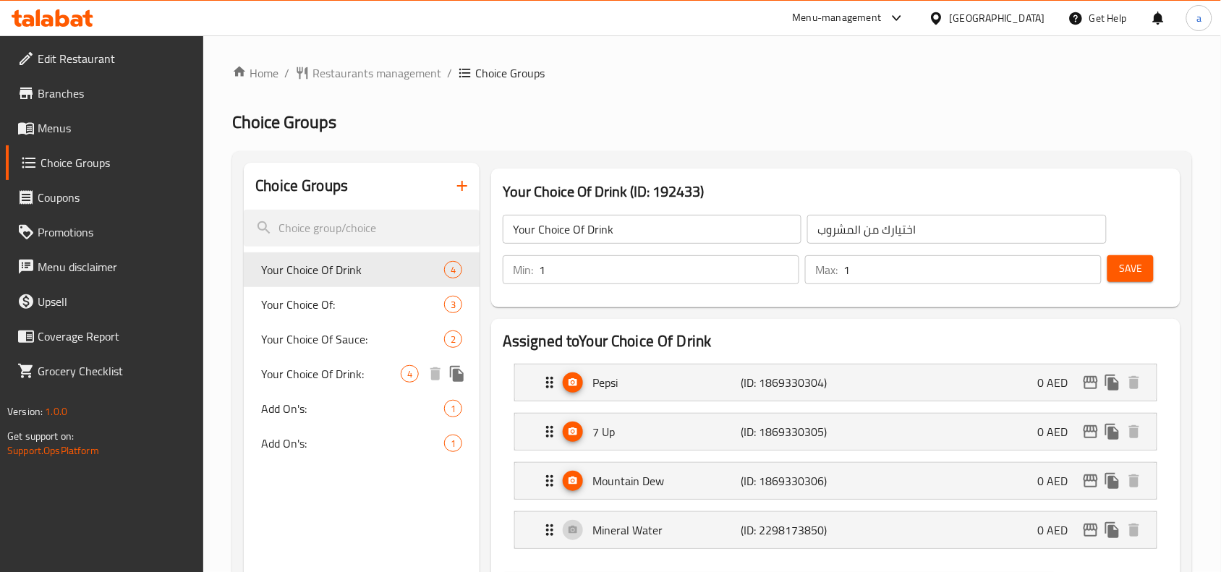
click at [329, 380] on span "Your Choice Of Drink:" at bounding box center [331, 373] width 140 height 17
type input "Your Choice Of Drink:"
type input "إختيارك من المشروب:"
type input "0"
type input "4"
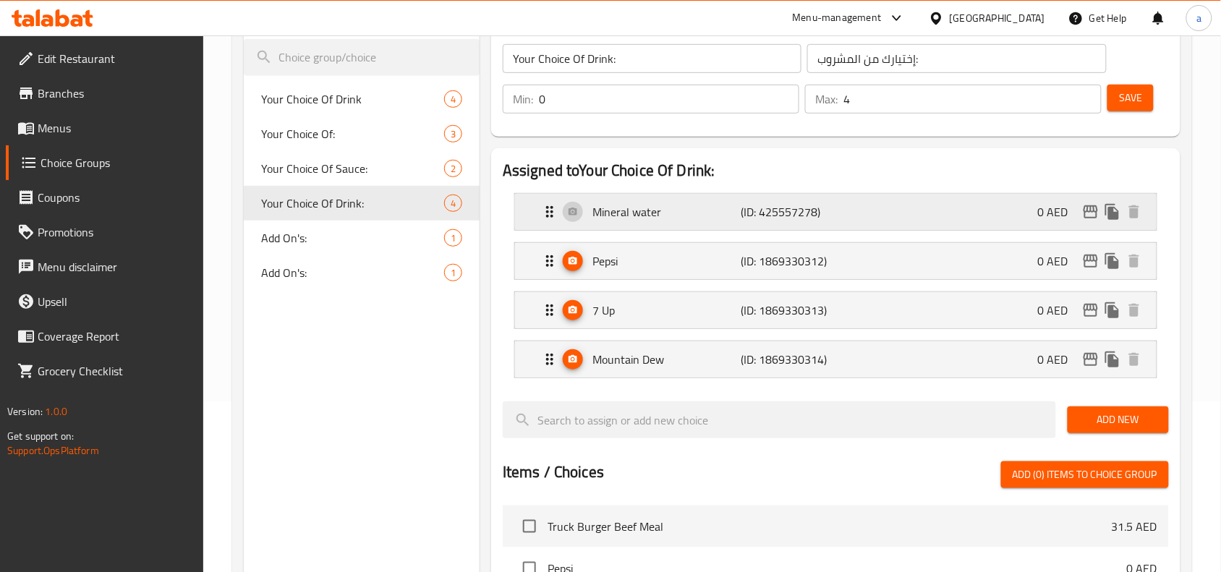
scroll to position [210, 0]
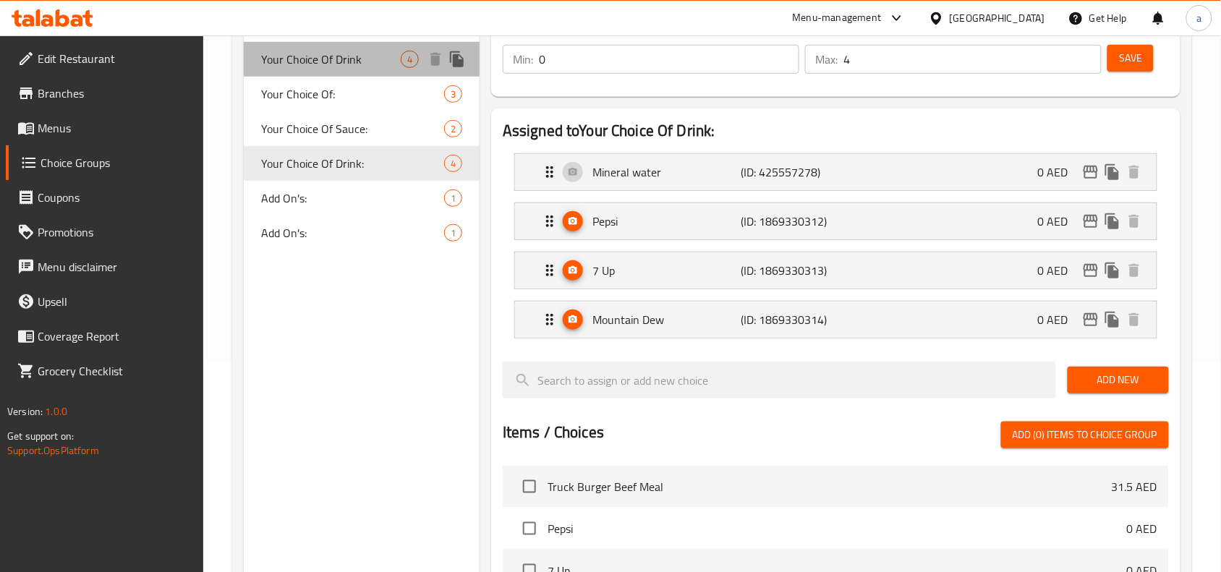
click at [342, 63] on span "Your Choice Of Drink" at bounding box center [331, 59] width 140 height 17
type input "Your Choice Of Drink"
type input "اختيارك من المشروب"
type input "1"
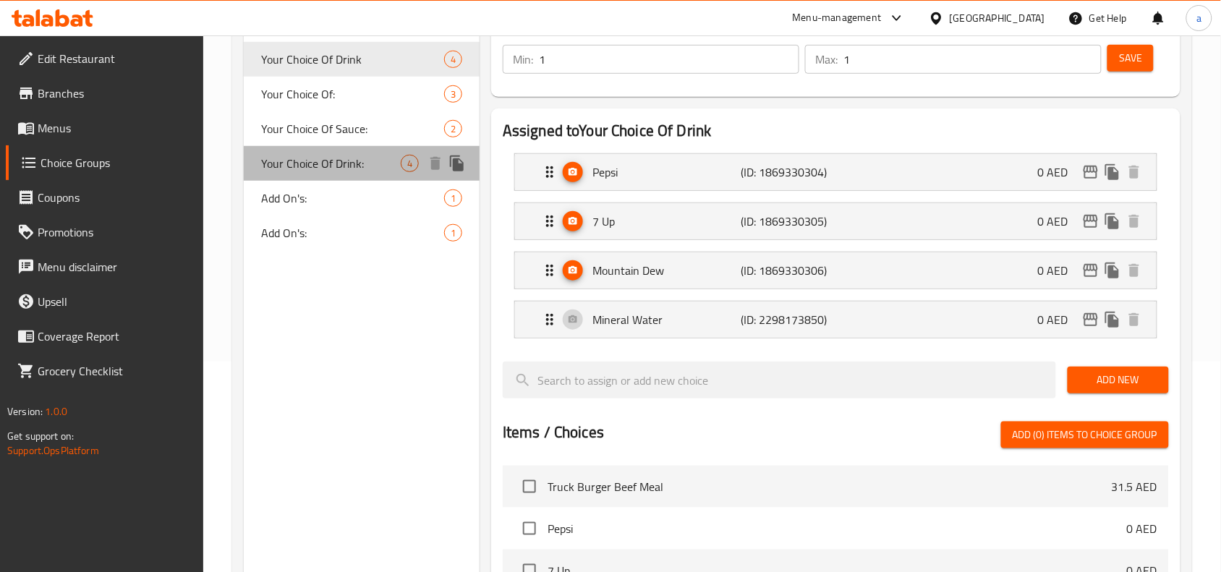
click at [342, 178] on div "Your Choice Of Drink: 4" at bounding box center [362, 163] width 236 height 35
type input "Your Choice Of Drink:"
type input "إختيارك من المشروب:"
type input "0"
type input "4"
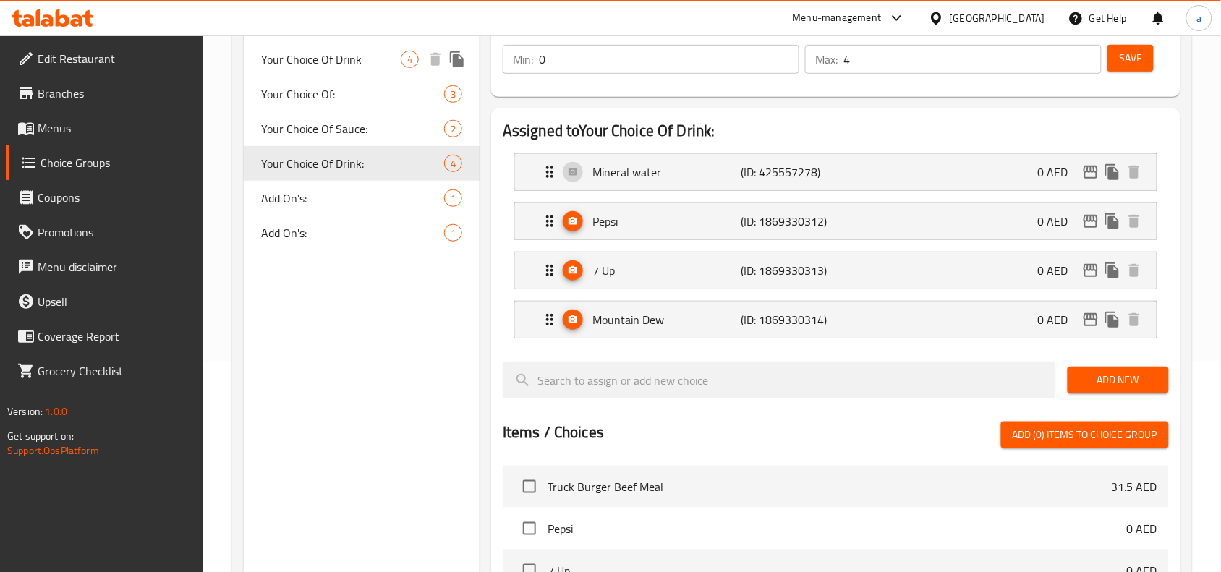
scroll to position [0, 0]
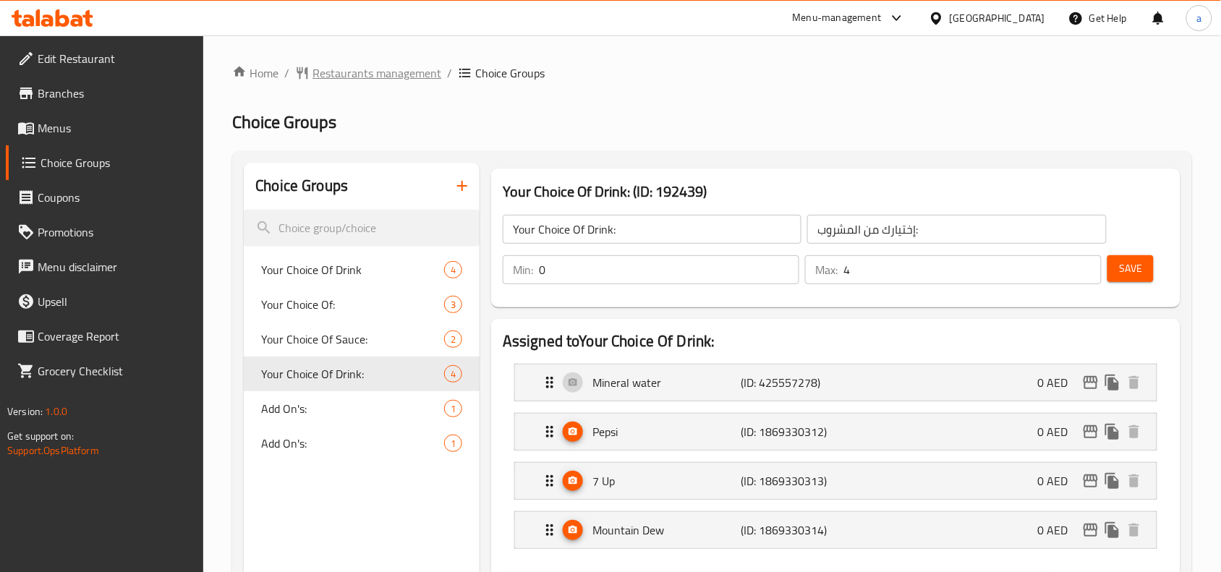
click at [389, 77] on span "Restaurants management" at bounding box center [376, 72] width 129 height 17
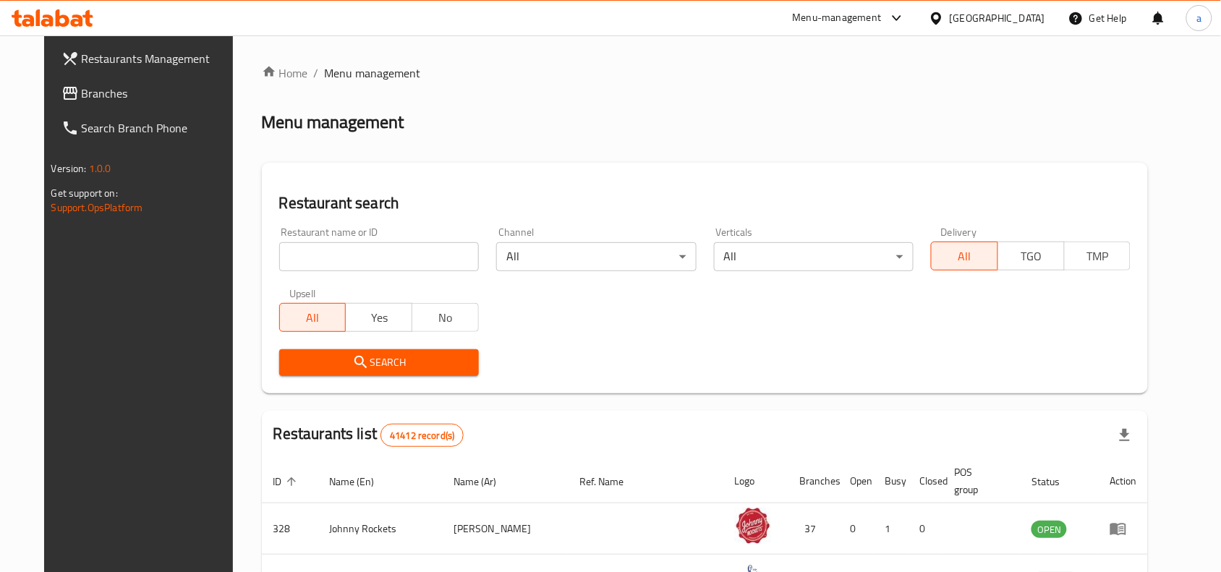
click at [82, 93] on span "Branches" at bounding box center [159, 93] width 155 height 17
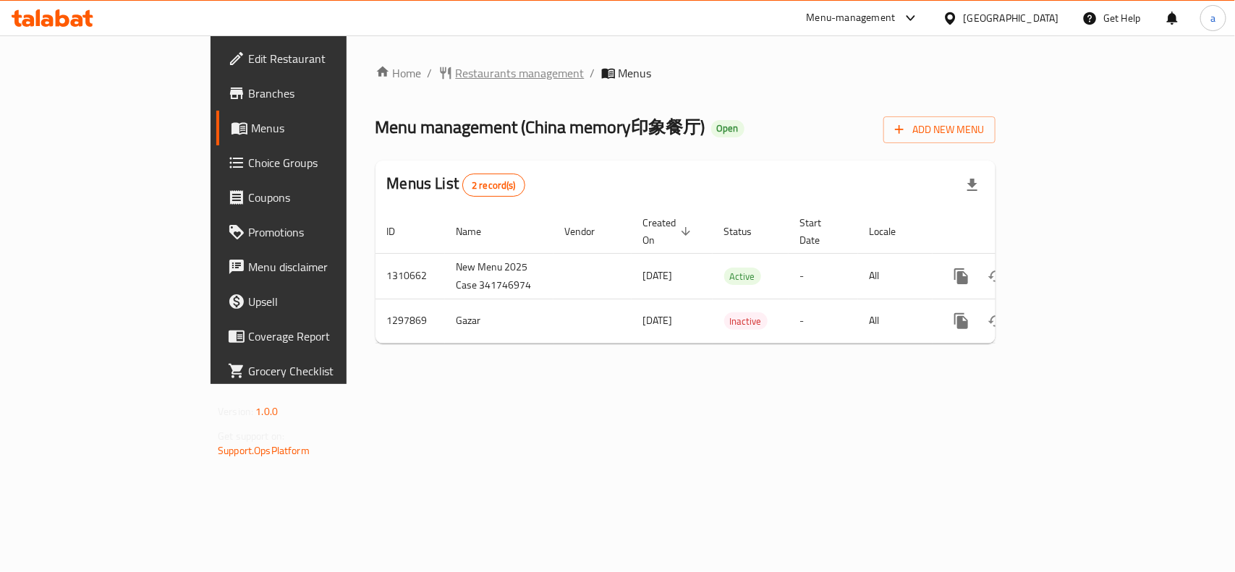
click at [456, 71] on span "Restaurants management" at bounding box center [520, 72] width 129 height 17
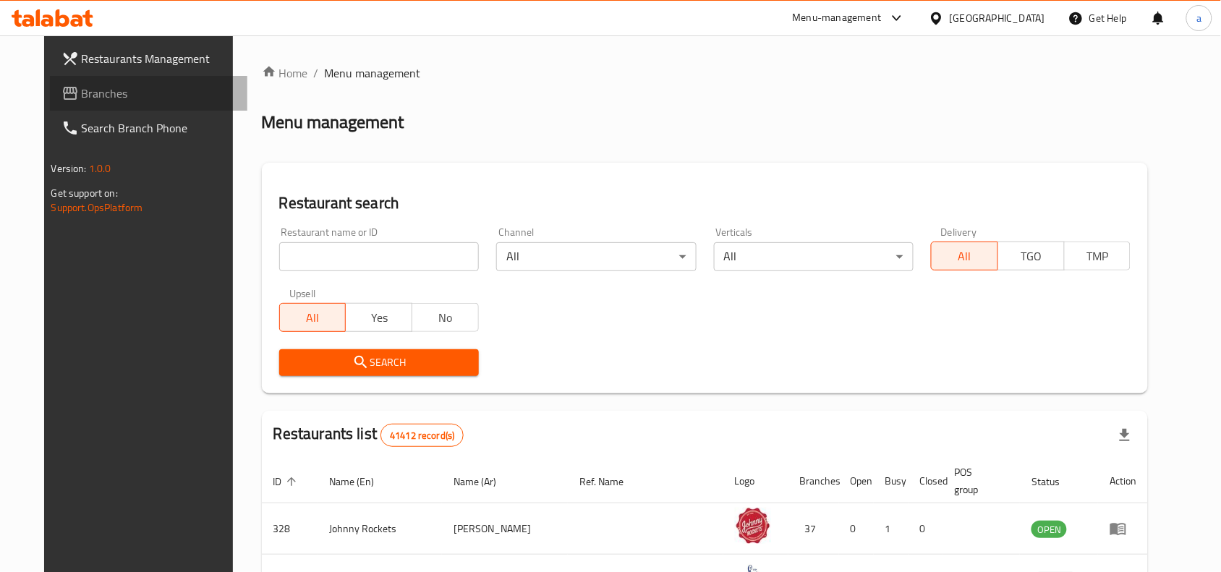
click at [92, 89] on span "Branches" at bounding box center [159, 93] width 155 height 17
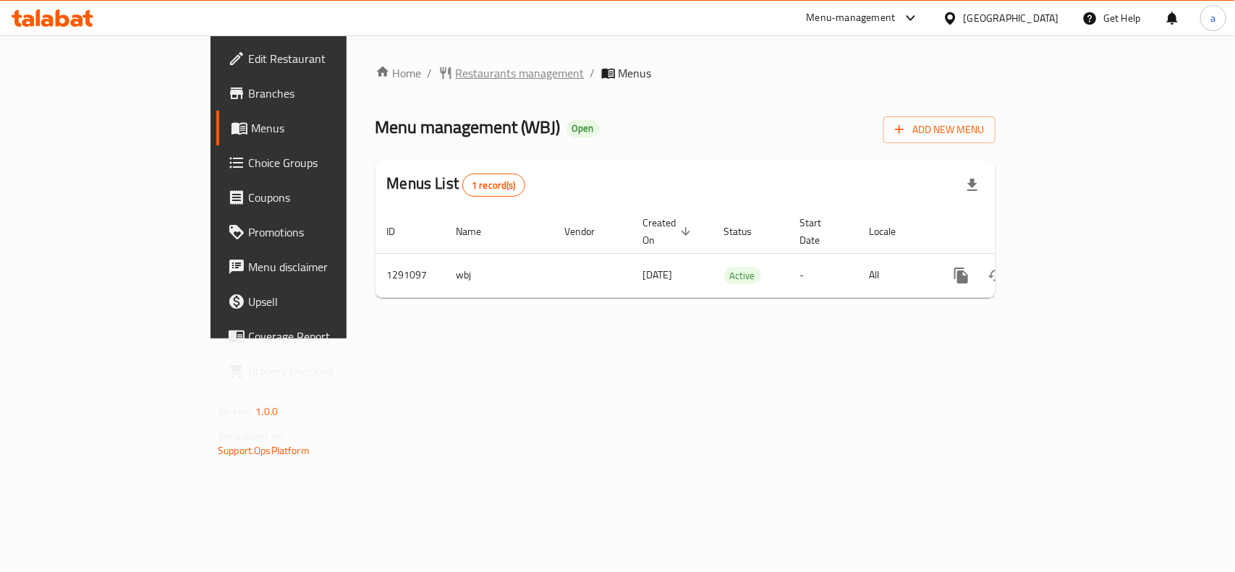
click at [456, 69] on span "Restaurants management" at bounding box center [520, 72] width 129 height 17
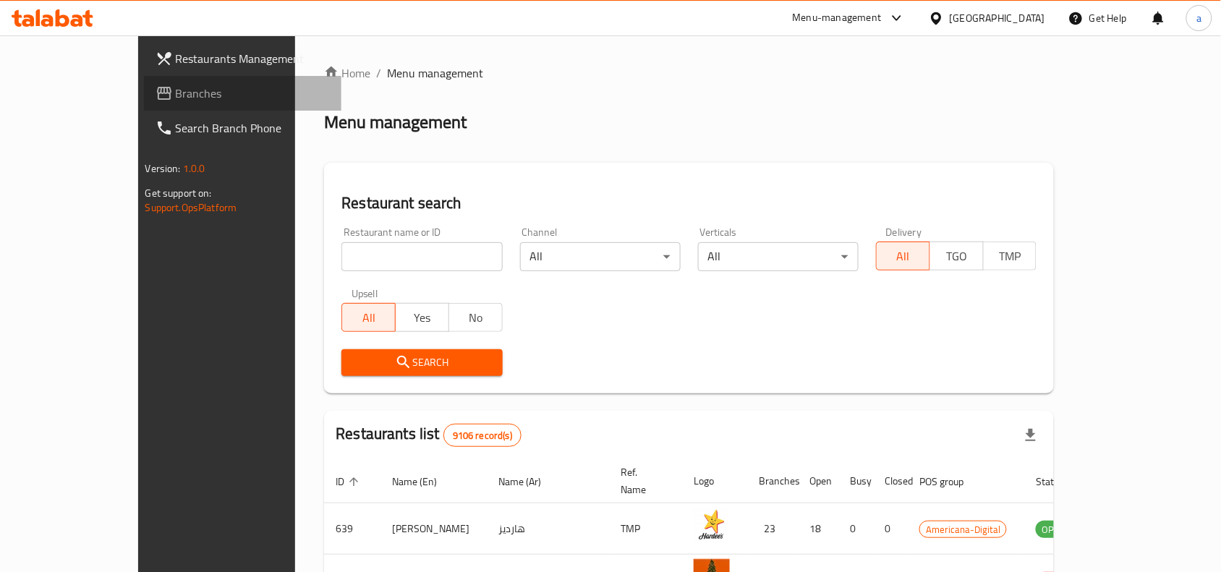
click at [176, 98] on span "Branches" at bounding box center [253, 93] width 155 height 17
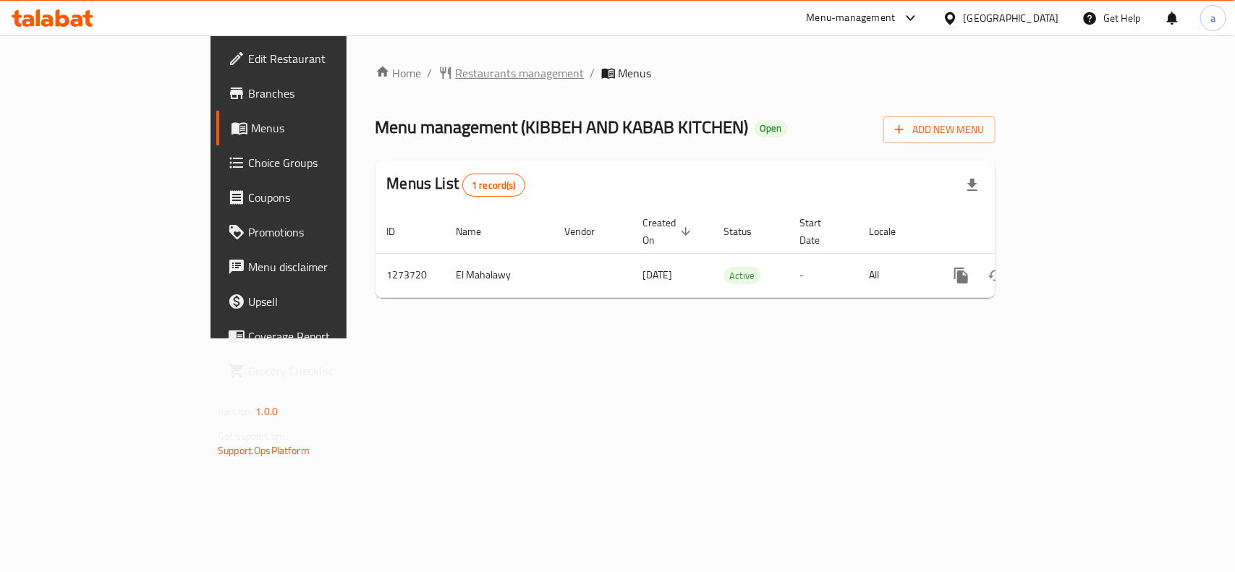
click at [456, 65] on span "Restaurants management" at bounding box center [520, 72] width 129 height 17
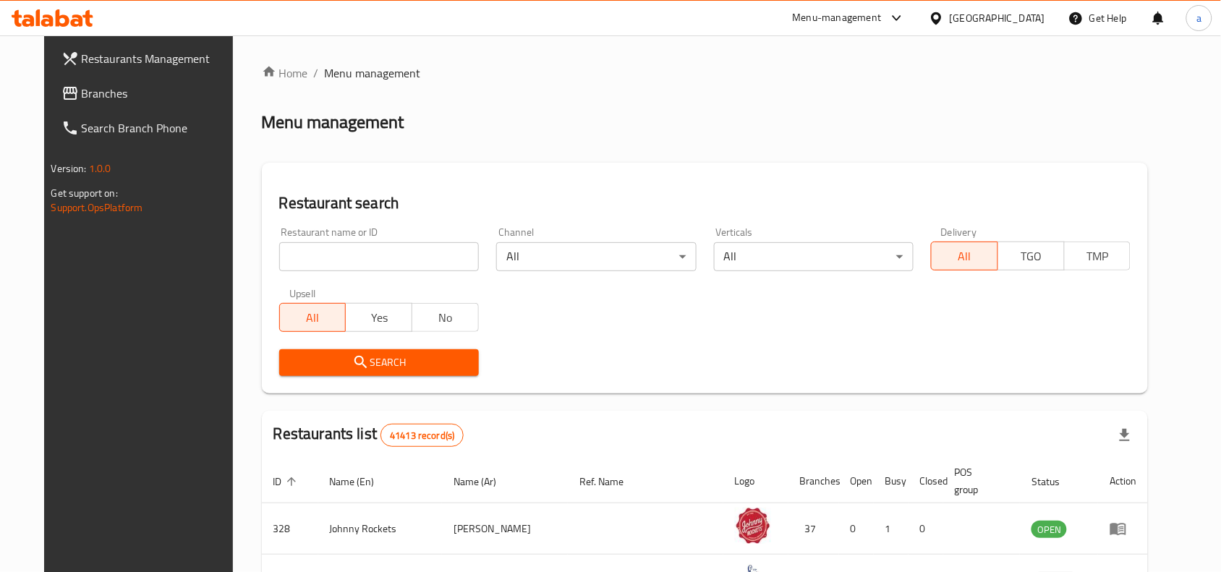
click at [100, 99] on span "Branches" at bounding box center [159, 93] width 155 height 17
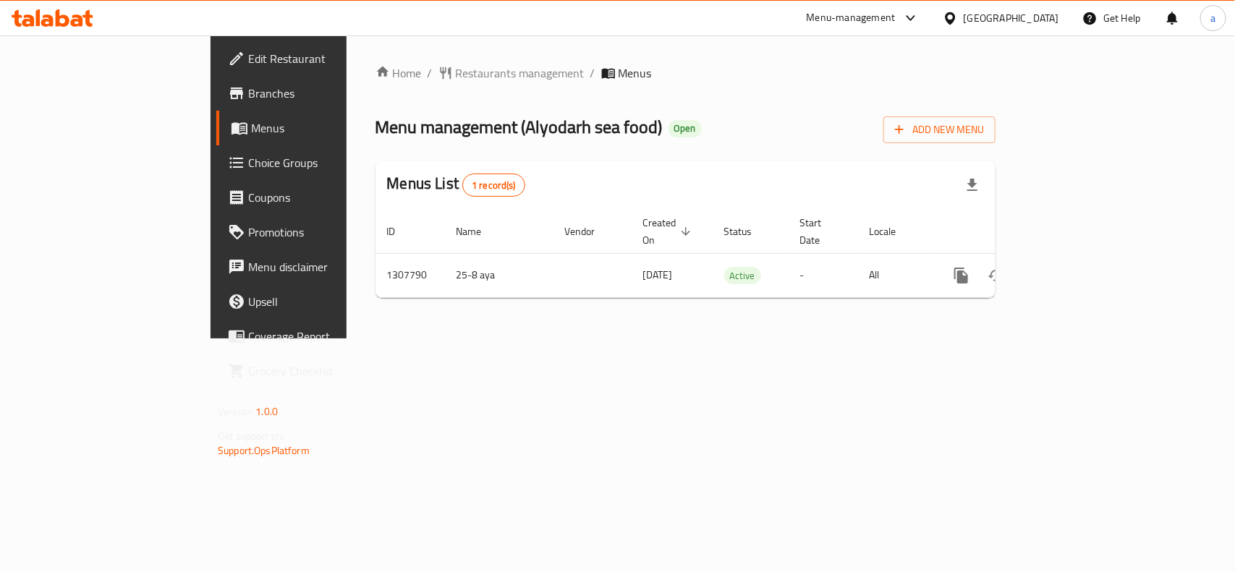
click at [396, 88] on div "Home / Restaurants management / Menus Menu management ( Alyodarh sea food ) Ope…" at bounding box center [685, 186] width 620 height 245
click at [456, 81] on span "Restaurants management" at bounding box center [520, 72] width 129 height 17
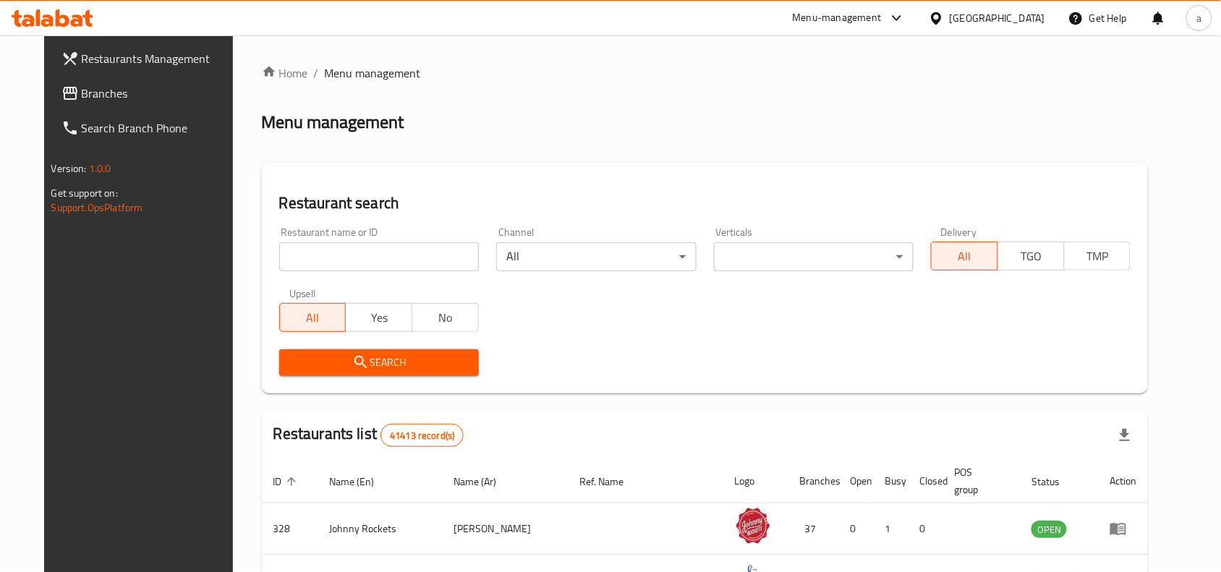
click at [82, 98] on span "Branches" at bounding box center [159, 93] width 155 height 17
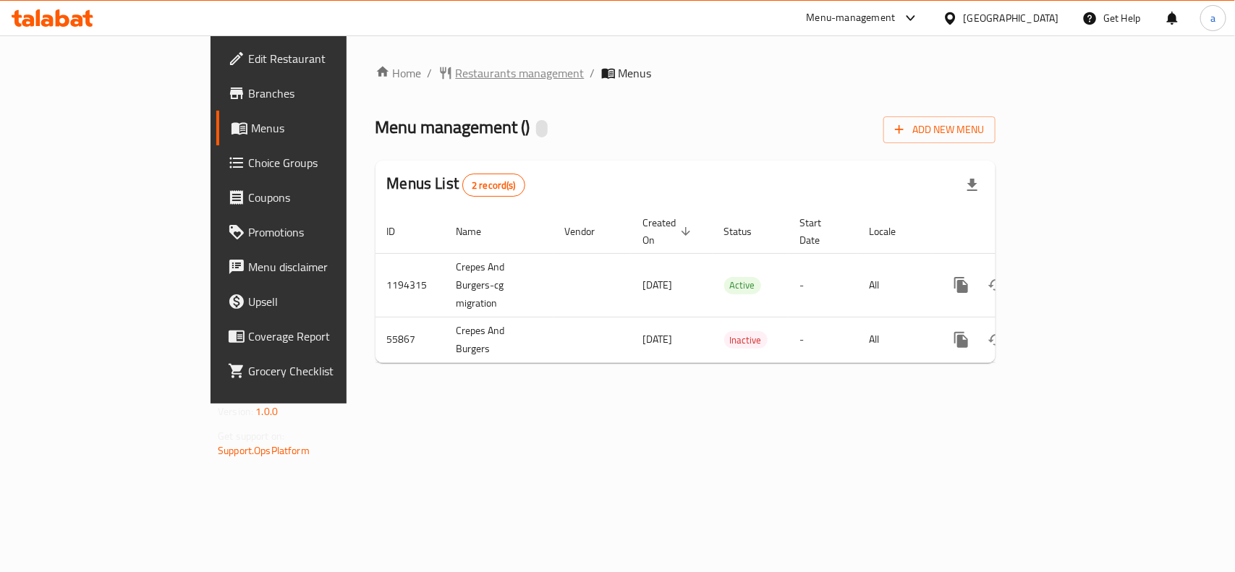
click at [456, 76] on span "Restaurants management" at bounding box center [520, 72] width 129 height 17
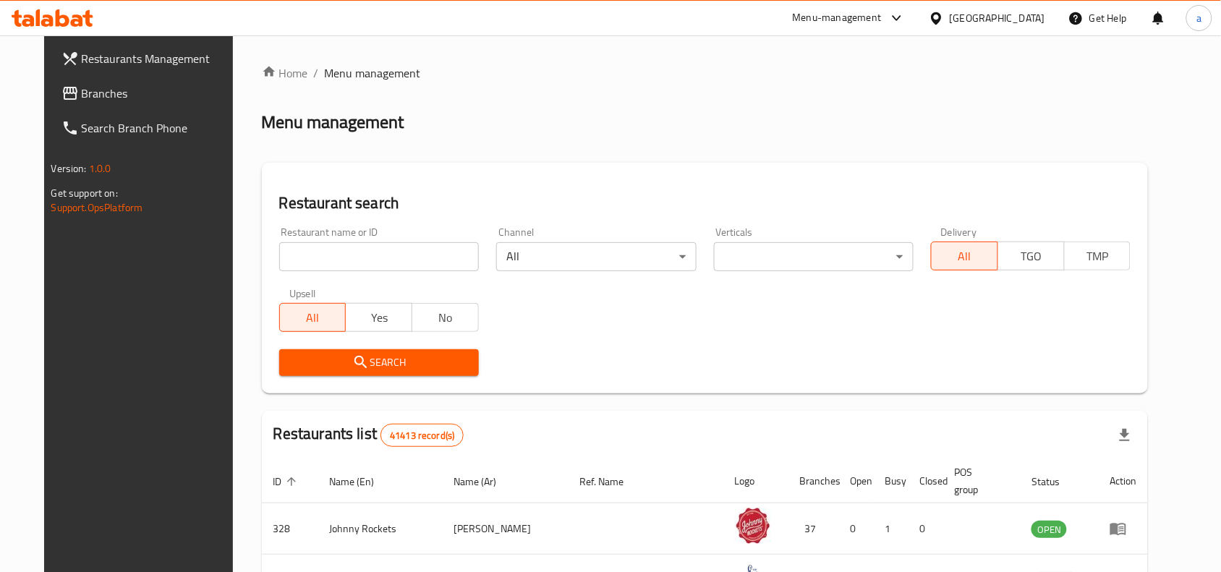
click at [82, 95] on span "Branches" at bounding box center [159, 93] width 155 height 17
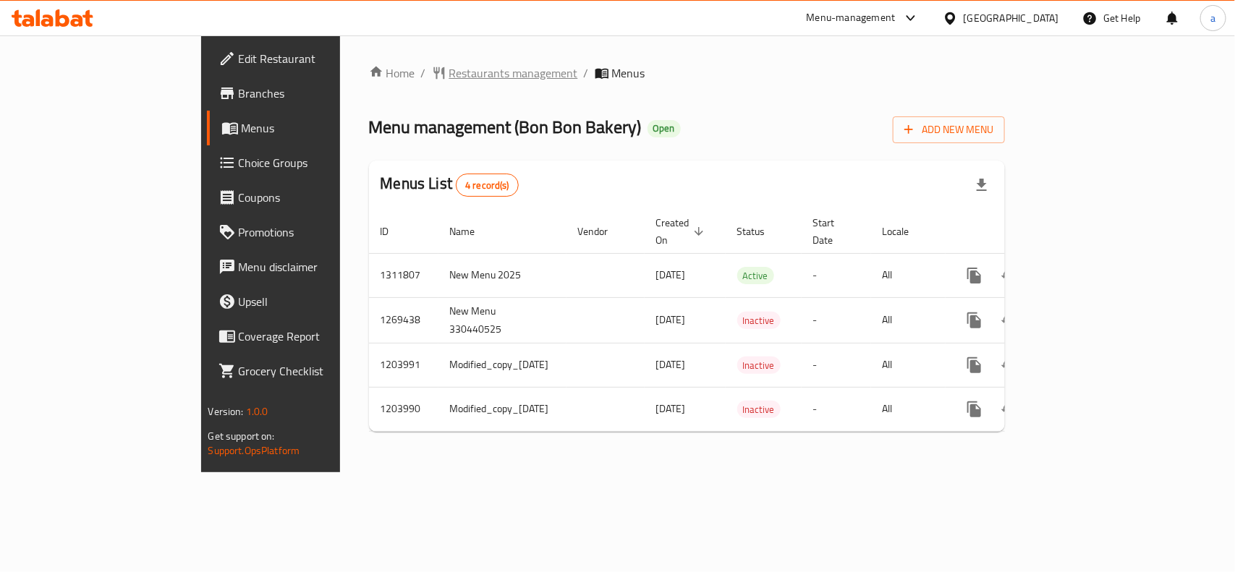
click at [449, 74] on span "Restaurants management" at bounding box center [513, 72] width 129 height 17
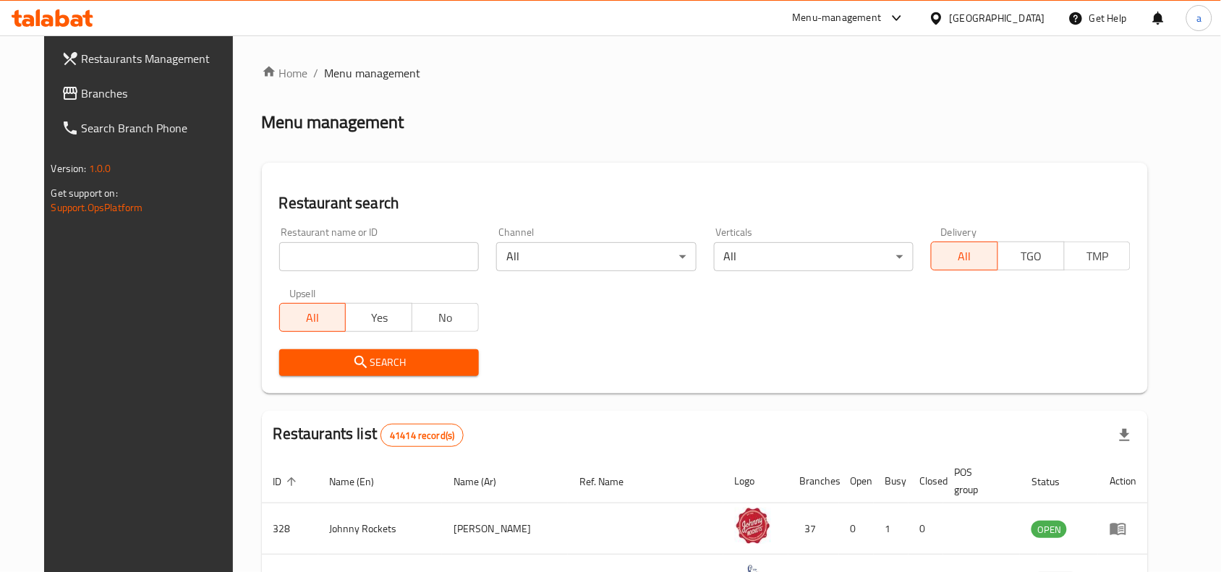
drag, startPoint x: 127, startPoint y: 88, endPoint x: 12, endPoint y: 105, distance: 116.2
click at [127, 88] on span "Branches" at bounding box center [159, 93] width 155 height 17
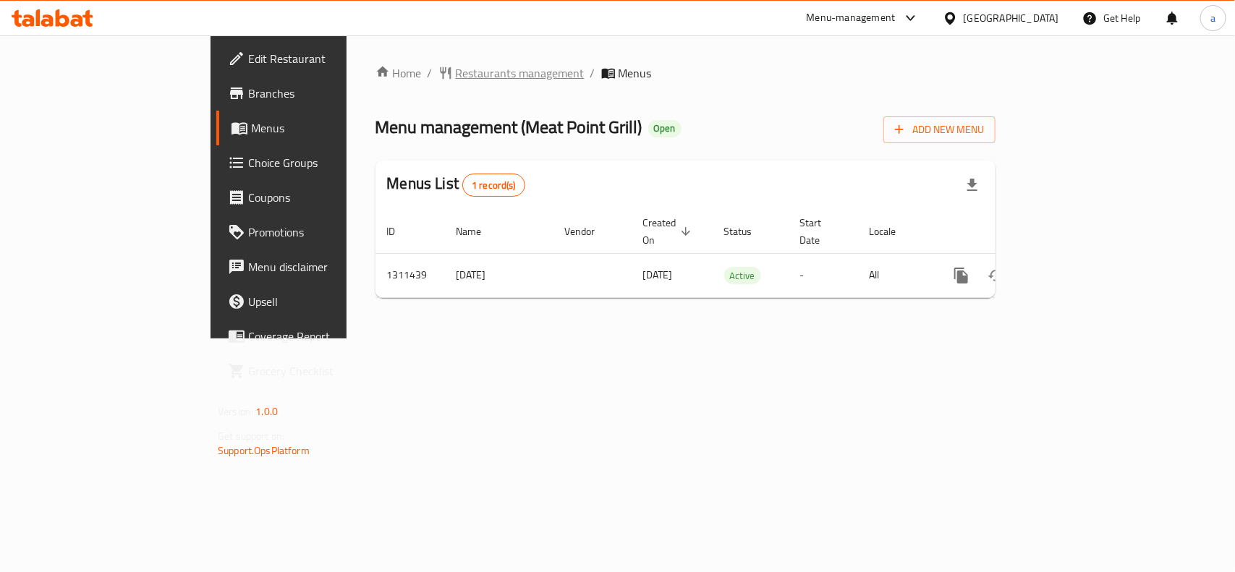
click at [456, 75] on span "Restaurants management" at bounding box center [520, 72] width 129 height 17
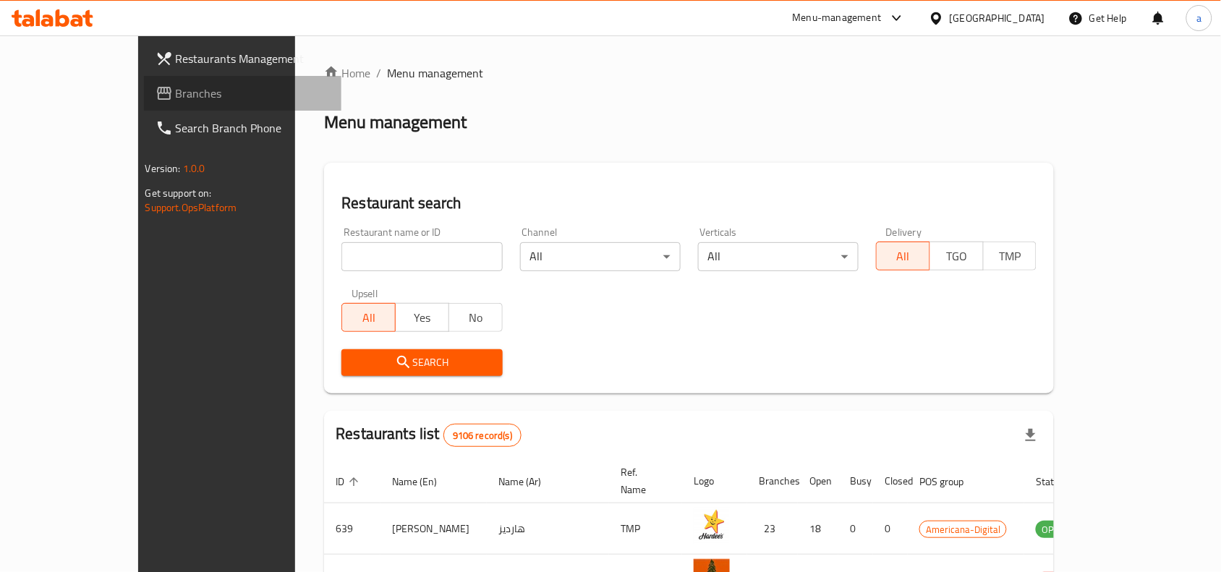
click at [156, 85] on icon at bounding box center [164, 93] width 17 height 17
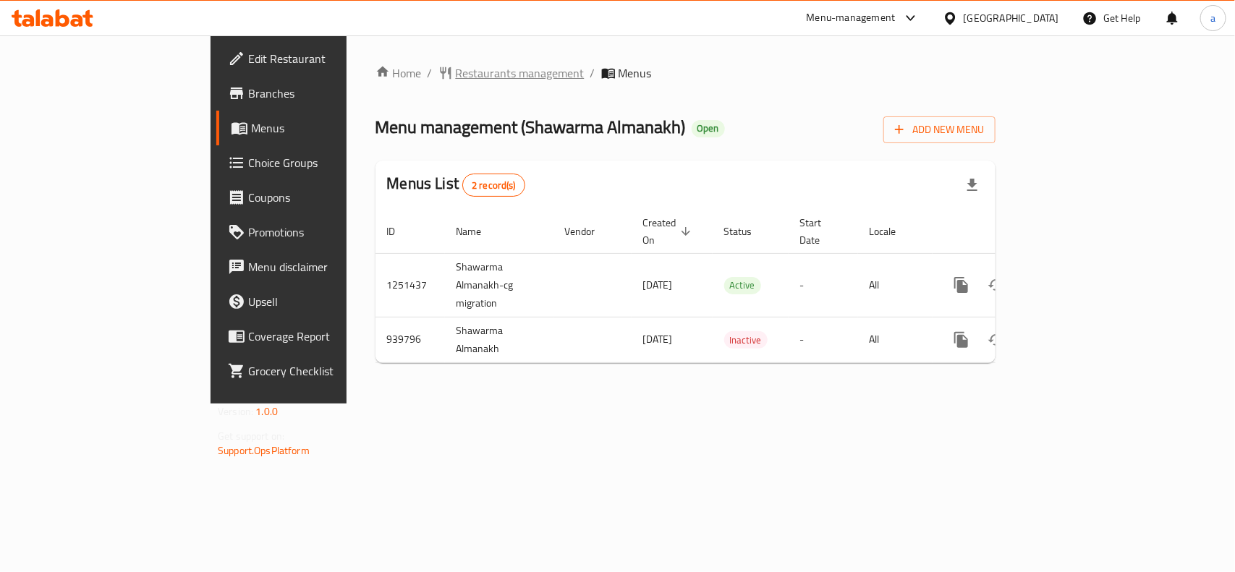
click at [456, 69] on span "Restaurants management" at bounding box center [520, 72] width 129 height 17
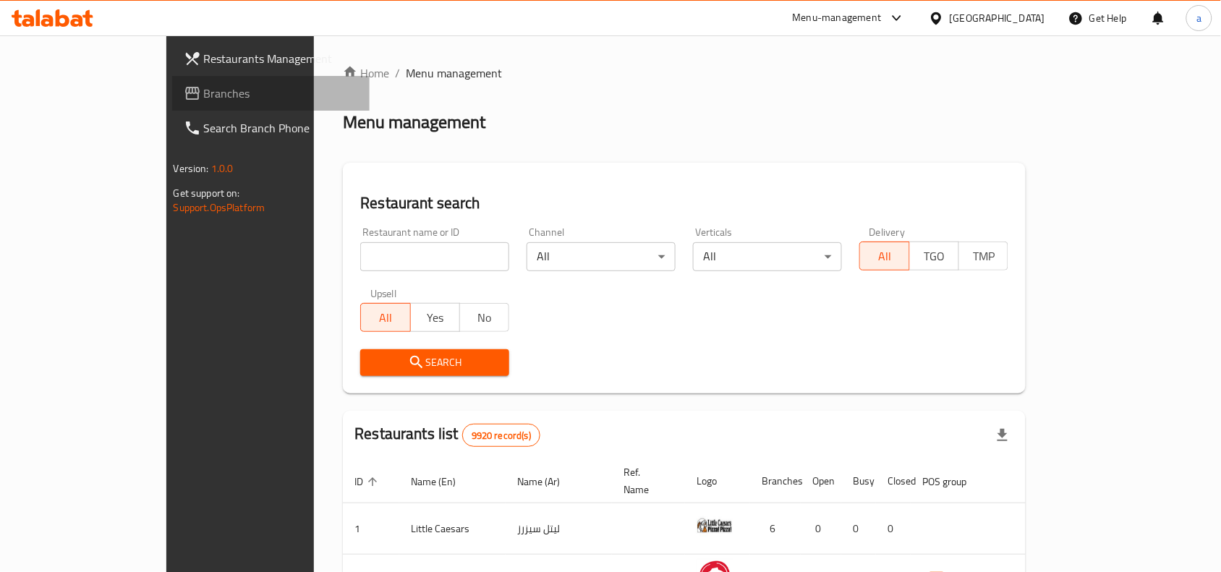
click at [204, 95] on span "Branches" at bounding box center [281, 93] width 155 height 17
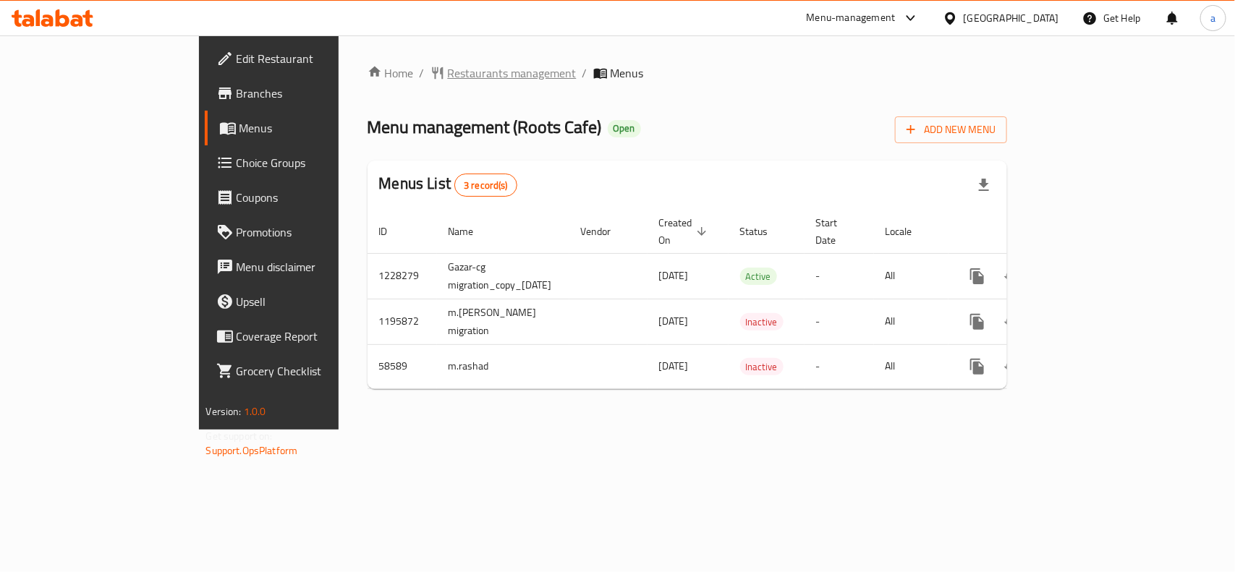
click at [448, 69] on span "Restaurants management" at bounding box center [512, 72] width 129 height 17
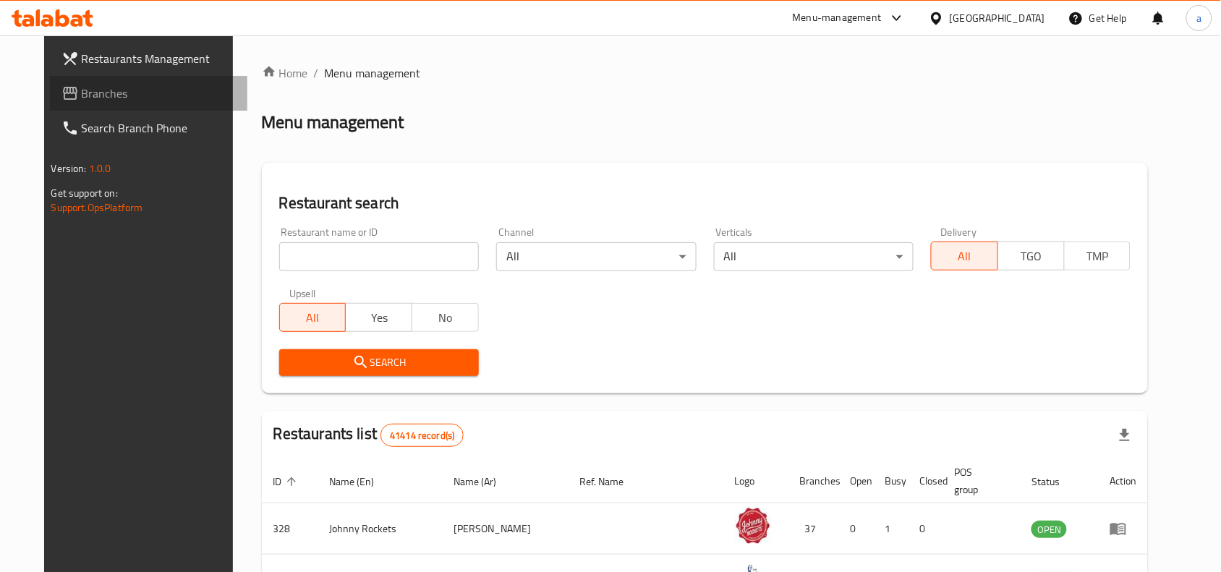
click at [116, 103] on link "Branches" at bounding box center [149, 93] width 198 height 35
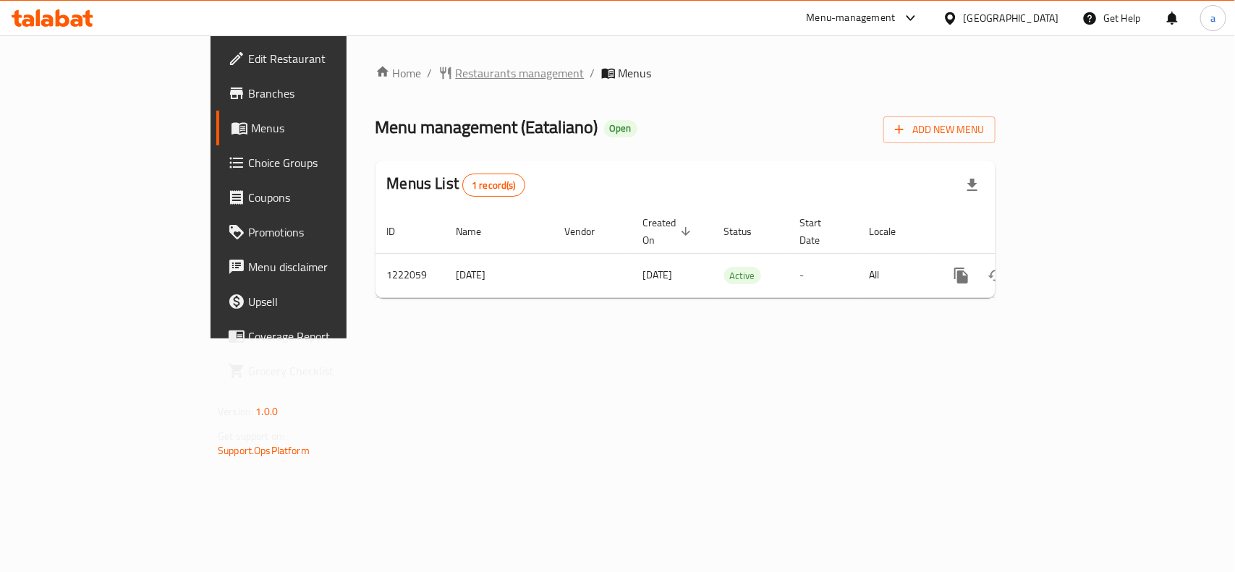
click at [456, 67] on span "Restaurants management" at bounding box center [520, 72] width 129 height 17
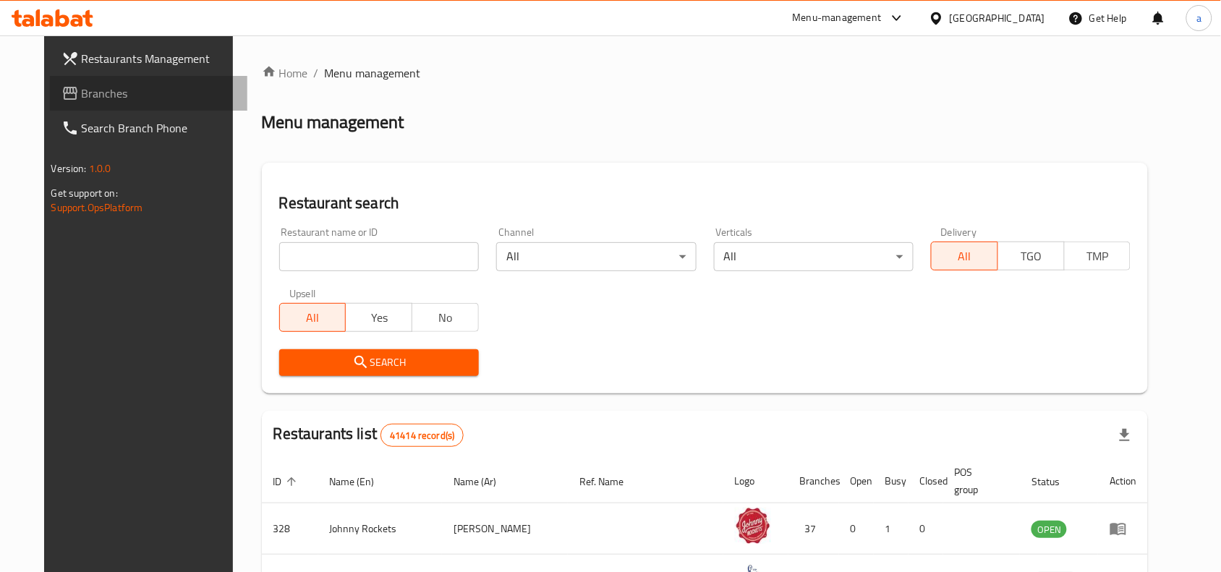
click at [82, 89] on span "Branches" at bounding box center [159, 93] width 155 height 17
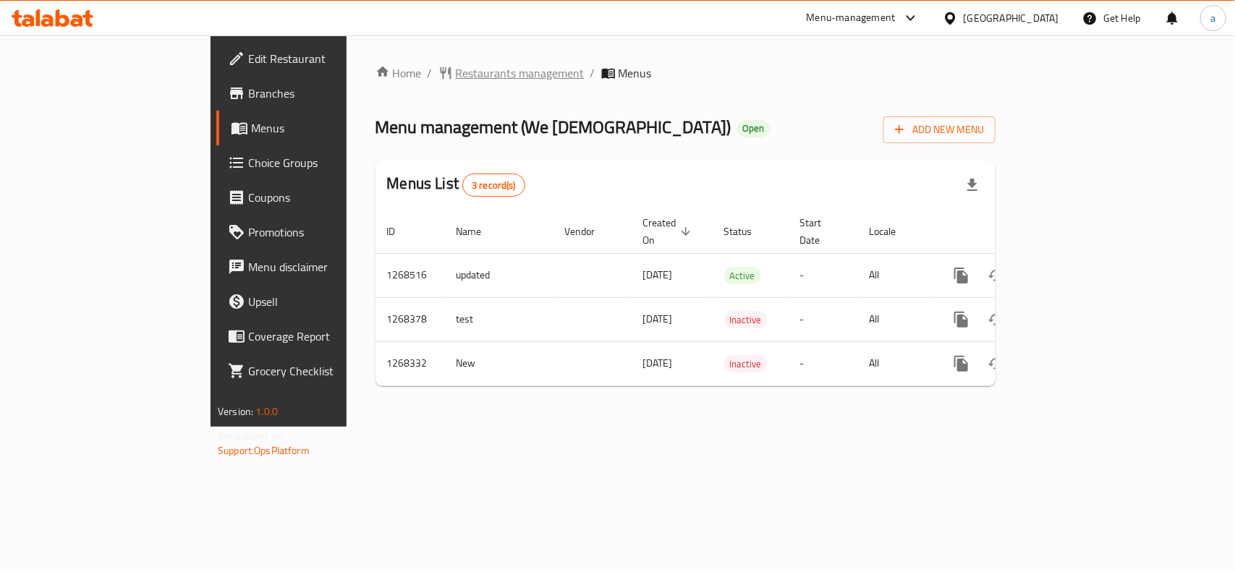
click at [456, 75] on span "Restaurants management" at bounding box center [520, 72] width 129 height 17
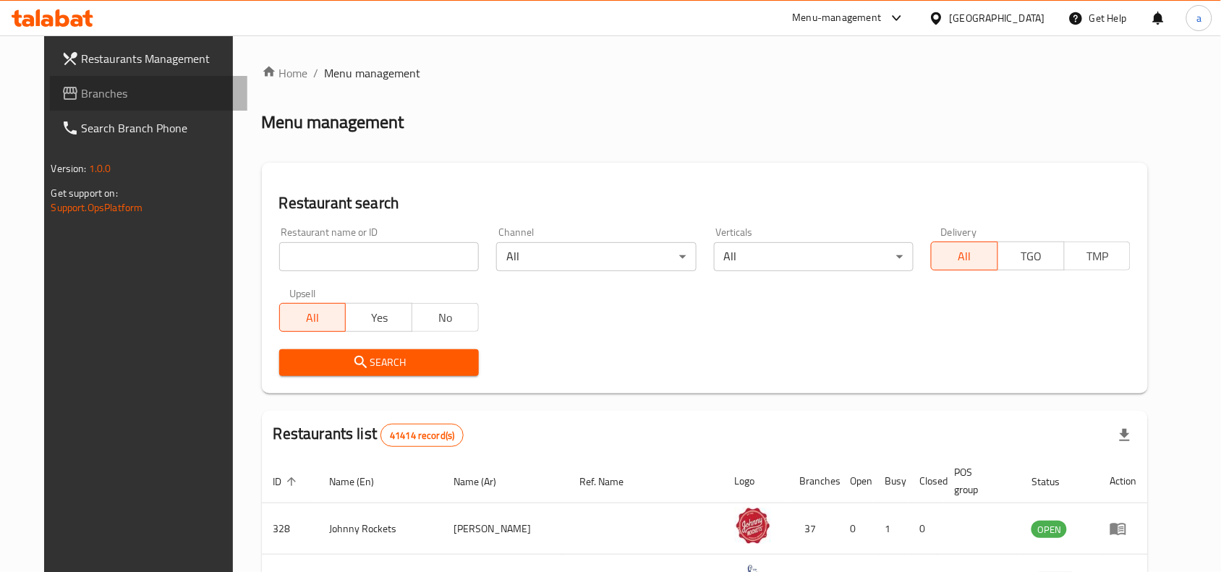
click at [109, 99] on span "Branches" at bounding box center [159, 93] width 155 height 17
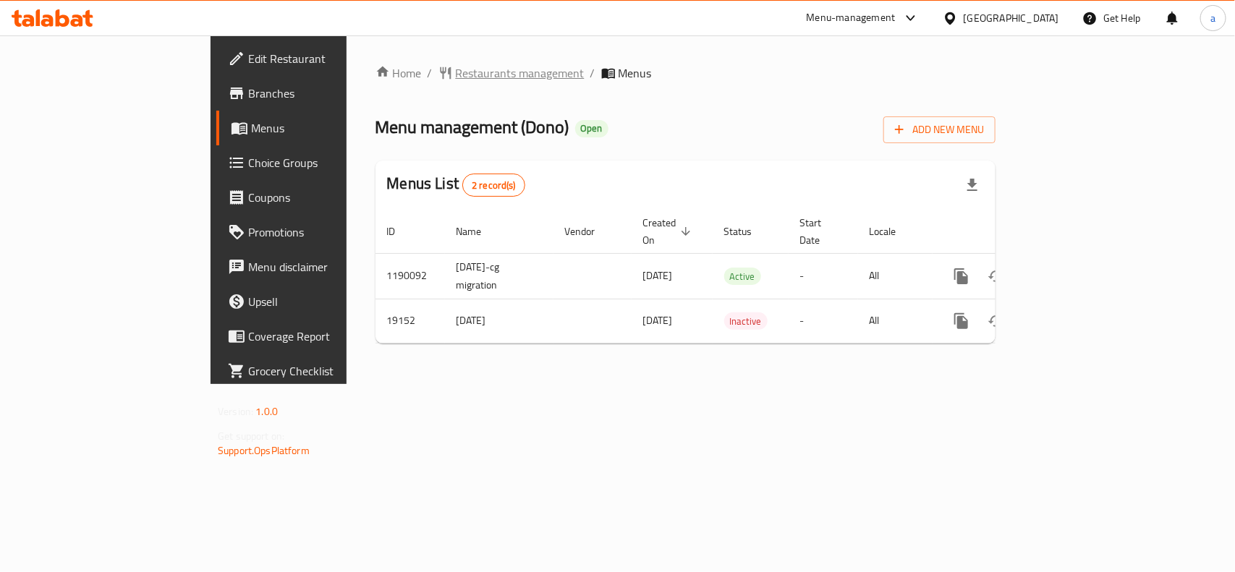
click at [456, 81] on span "Restaurants management" at bounding box center [520, 72] width 129 height 17
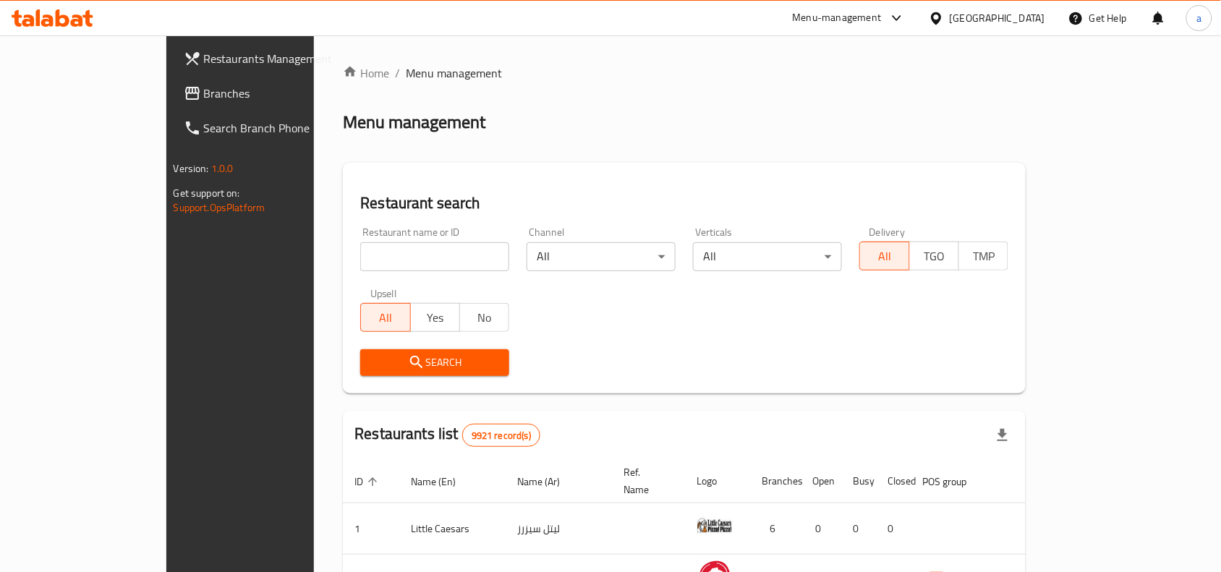
click at [204, 94] on span "Branches" at bounding box center [281, 93] width 155 height 17
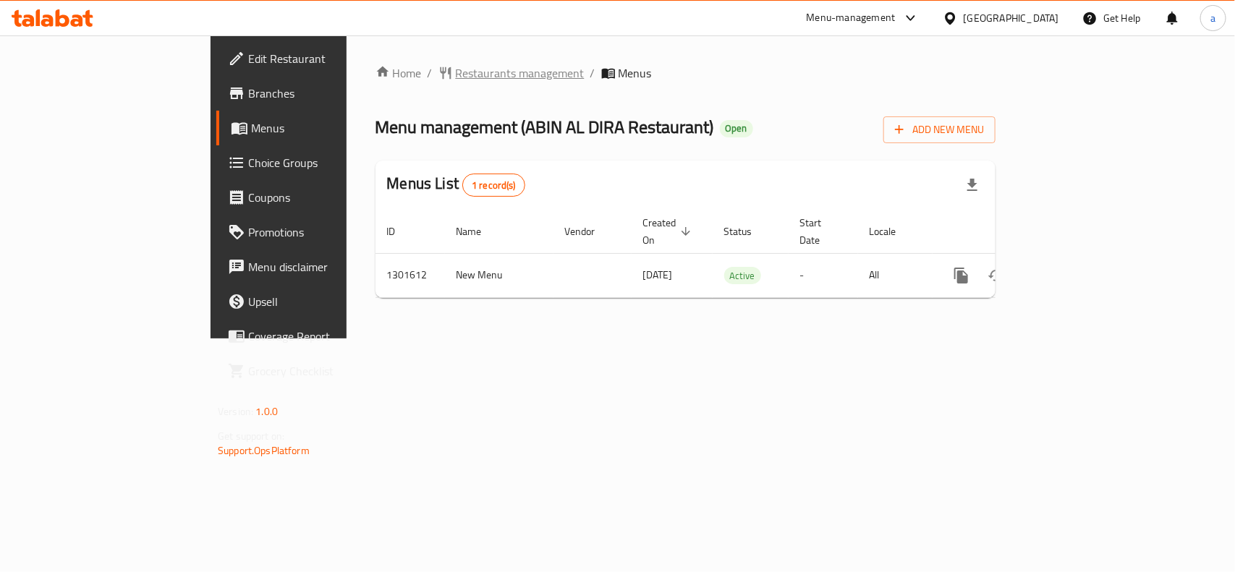
click at [456, 77] on span "Restaurants management" at bounding box center [520, 72] width 129 height 17
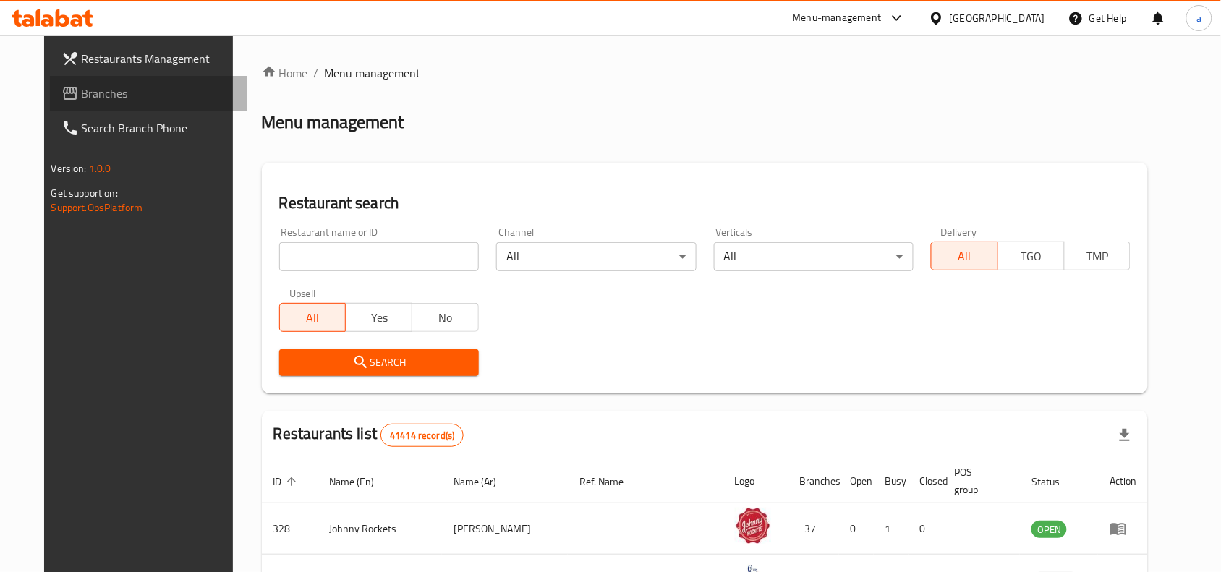
click at [92, 98] on span "Branches" at bounding box center [159, 93] width 155 height 17
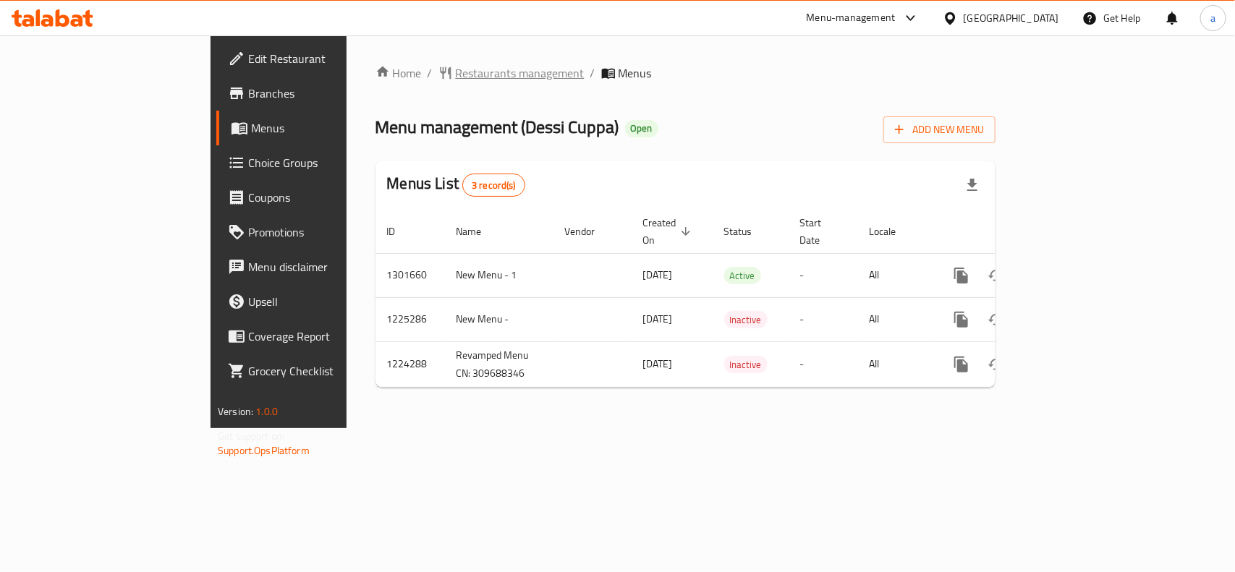
click at [456, 76] on span "Restaurants management" at bounding box center [520, 72] width 129 height 17
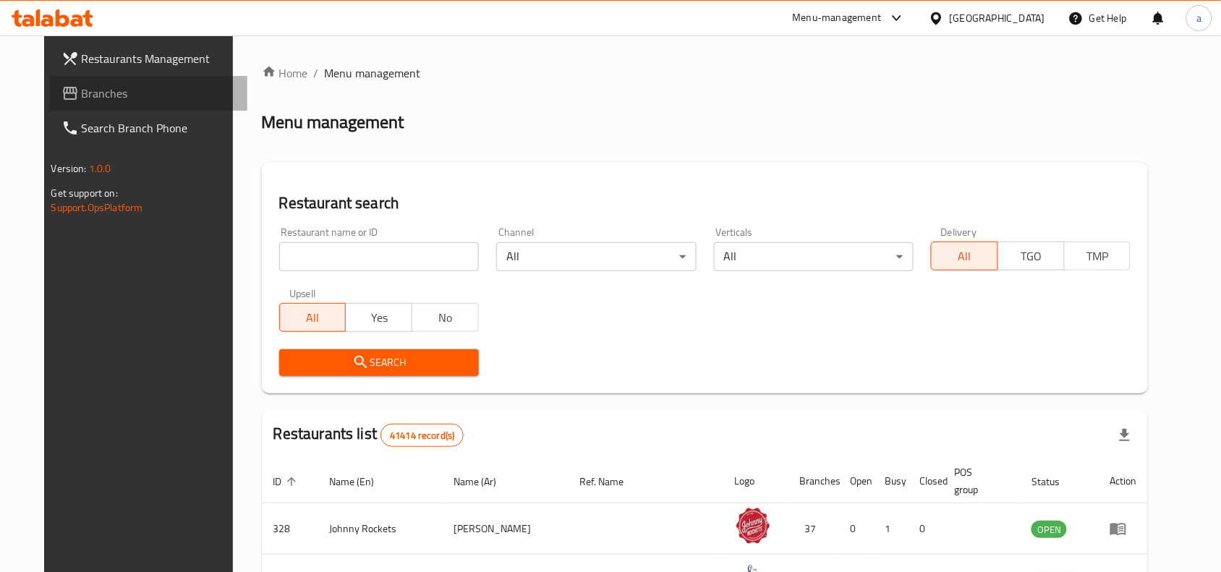
click at [82, 99] on span "Branches" at bounding box center [159, 93] width 155 height 17
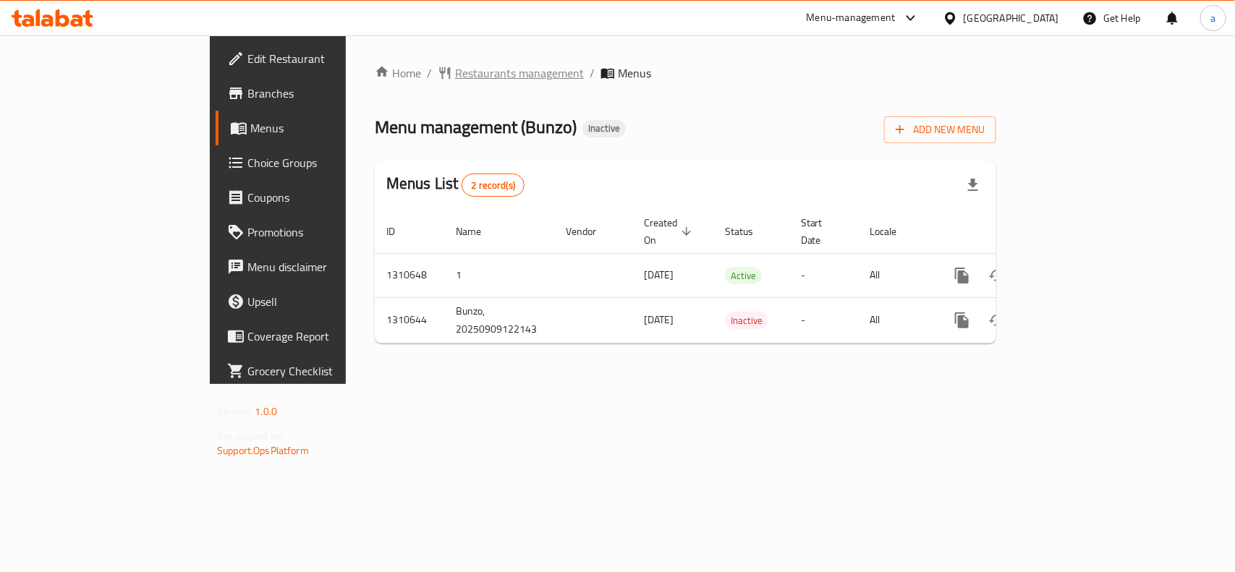
click at [455, 73] on span "Restaurants management" at bounding box center [519, 72] width 129 height 17
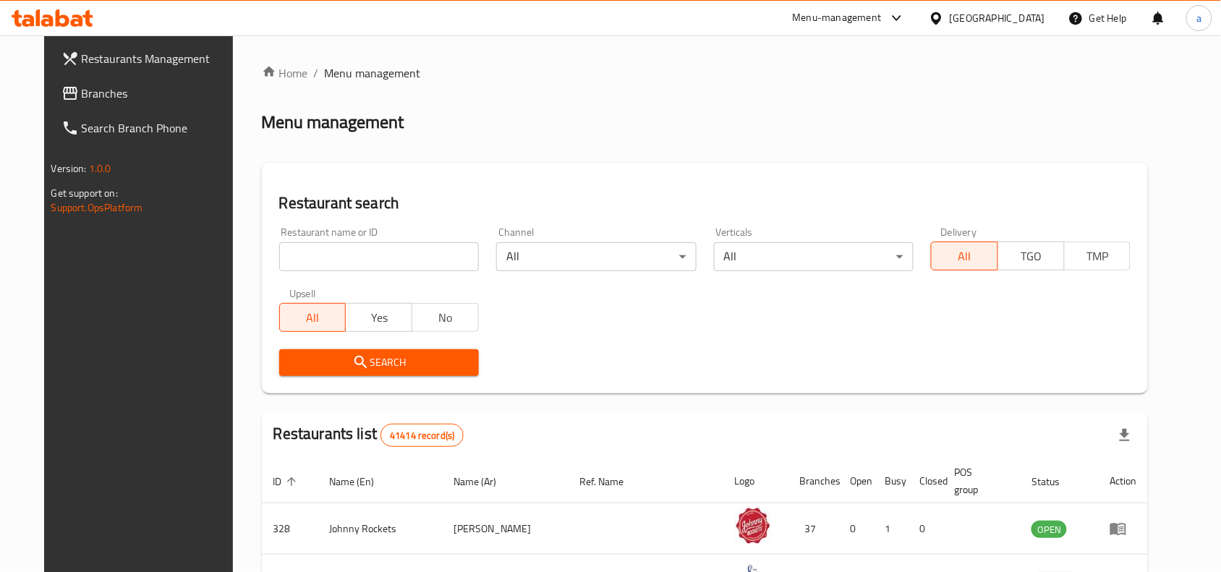
click at [98, 103] on link "Branches" at bounding box center [149, 93] width 198 height 35
